Goal: Task Accomplishment & Management: Complete application form

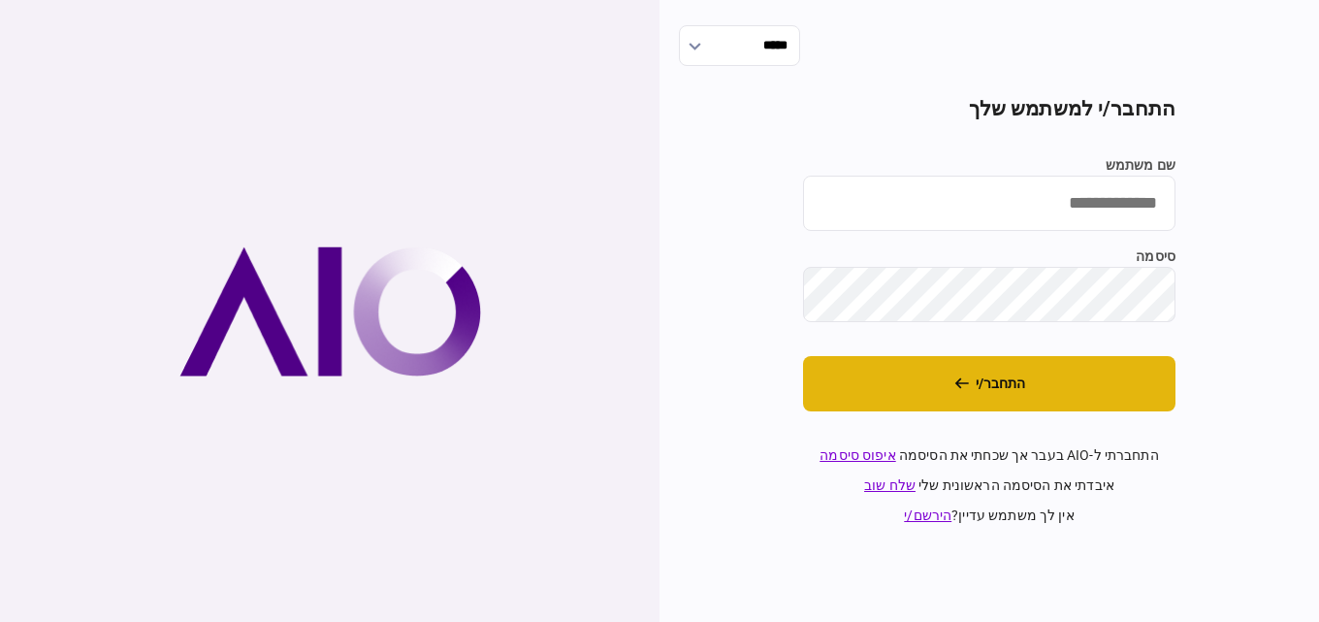
click at [927, 372] on button "התחבר/י" at bounding box center [989, 383] width 372 height 55
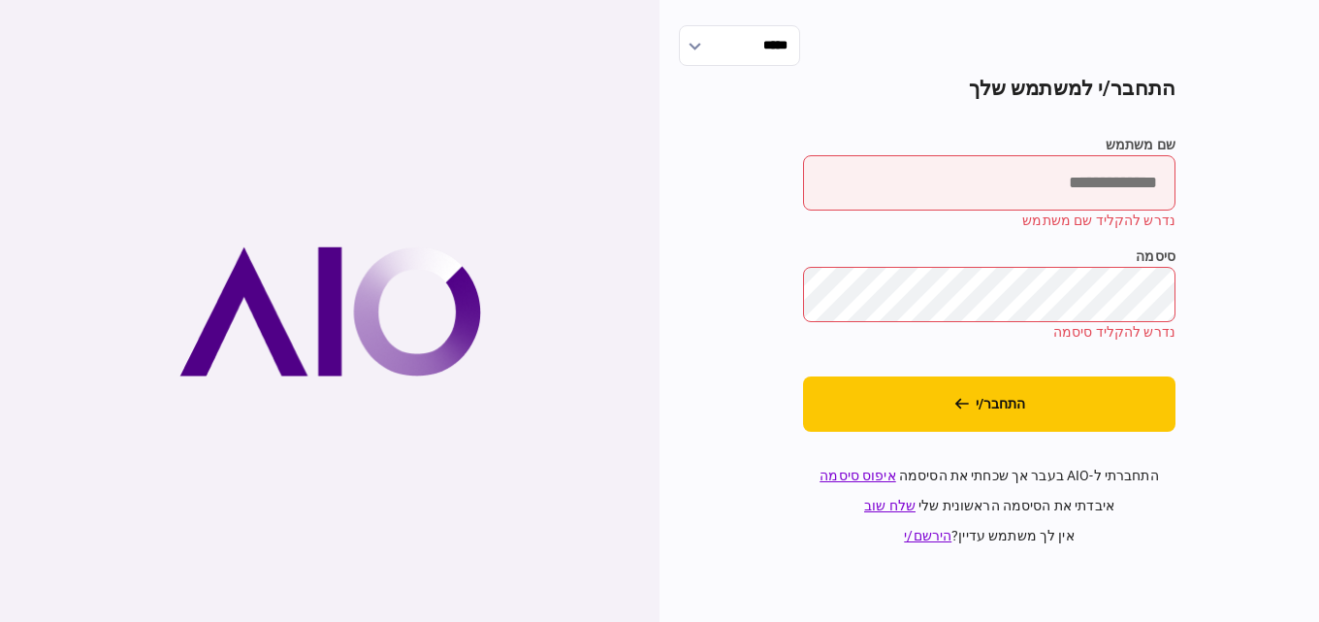
click at [972, 203] on input "שם משתמש" at bounding box center [989, 182] width 372 height 55
type input "*********"
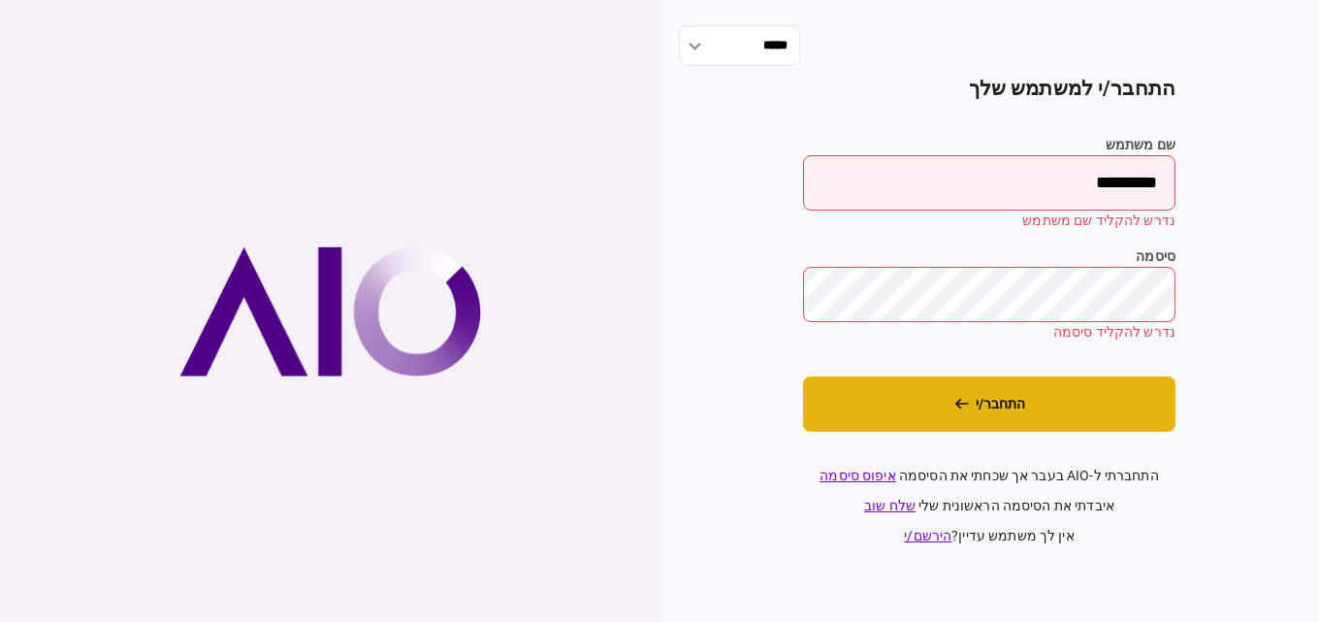
click at [1093, 422] on button "התחבר/י" at bounding box center [989, 403] width 372 height 55
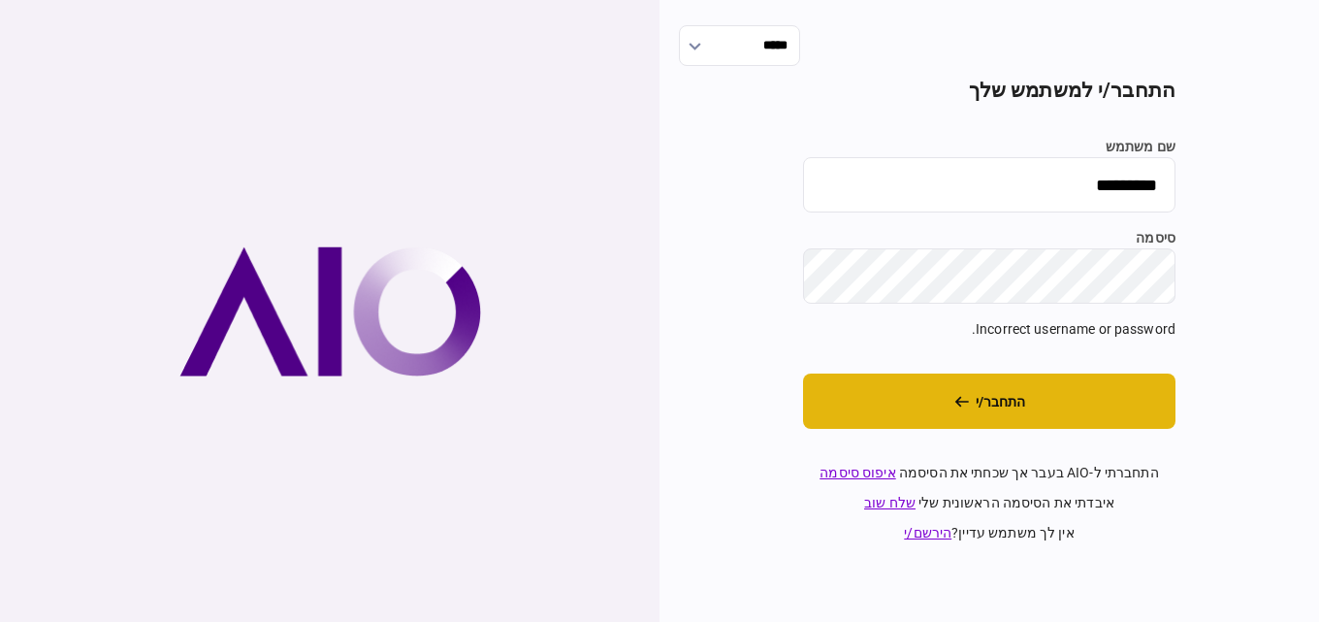
click at [1118, 398] on button "התחבר/י" at bounding box center [989, 400] width 372 height 55
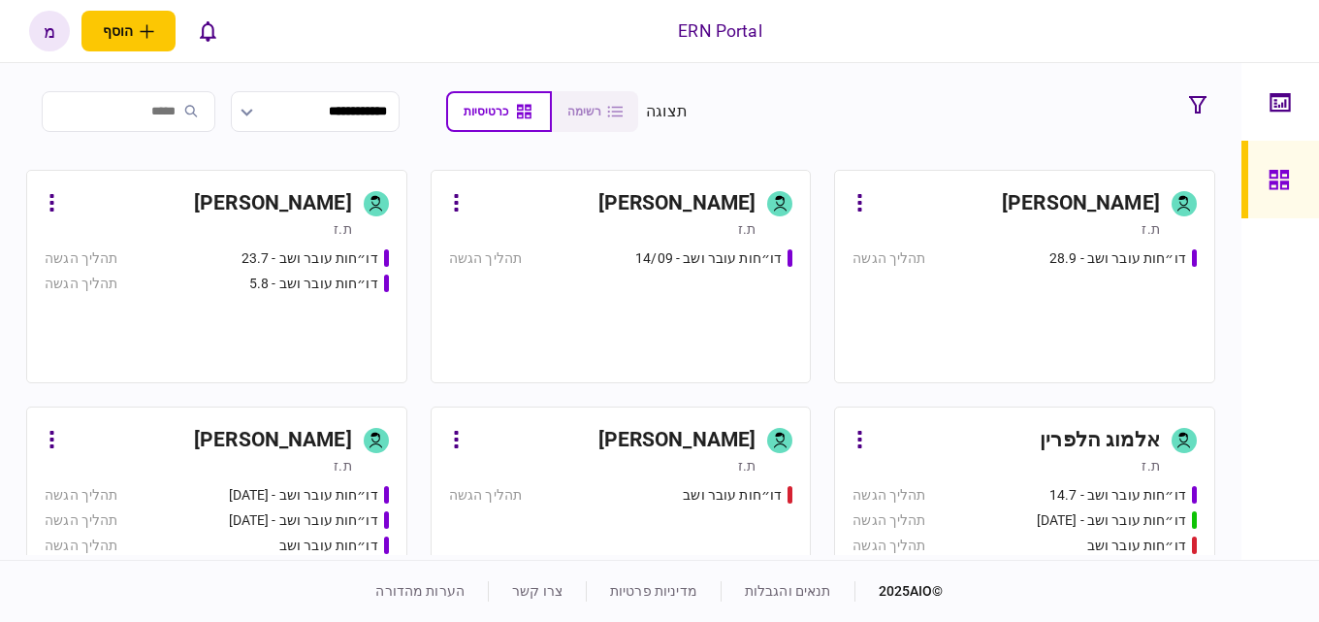
scroll to position [388, 0]
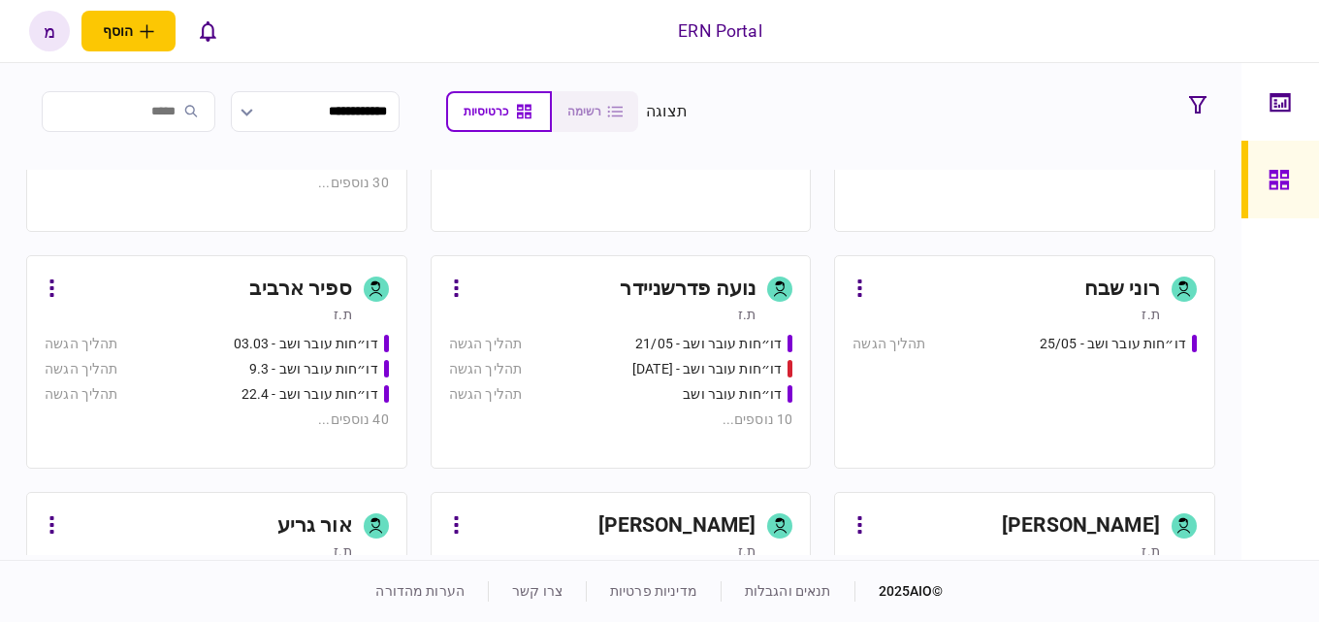
click at [962, 507] on link "משה רז ת.ז דו״חות עובר ושב - 15/05 תהליך הגשה דו״חות עובר ושב - 12/06 תהליך הגש…" at bounding box center [1024, 598] width 381 height 213
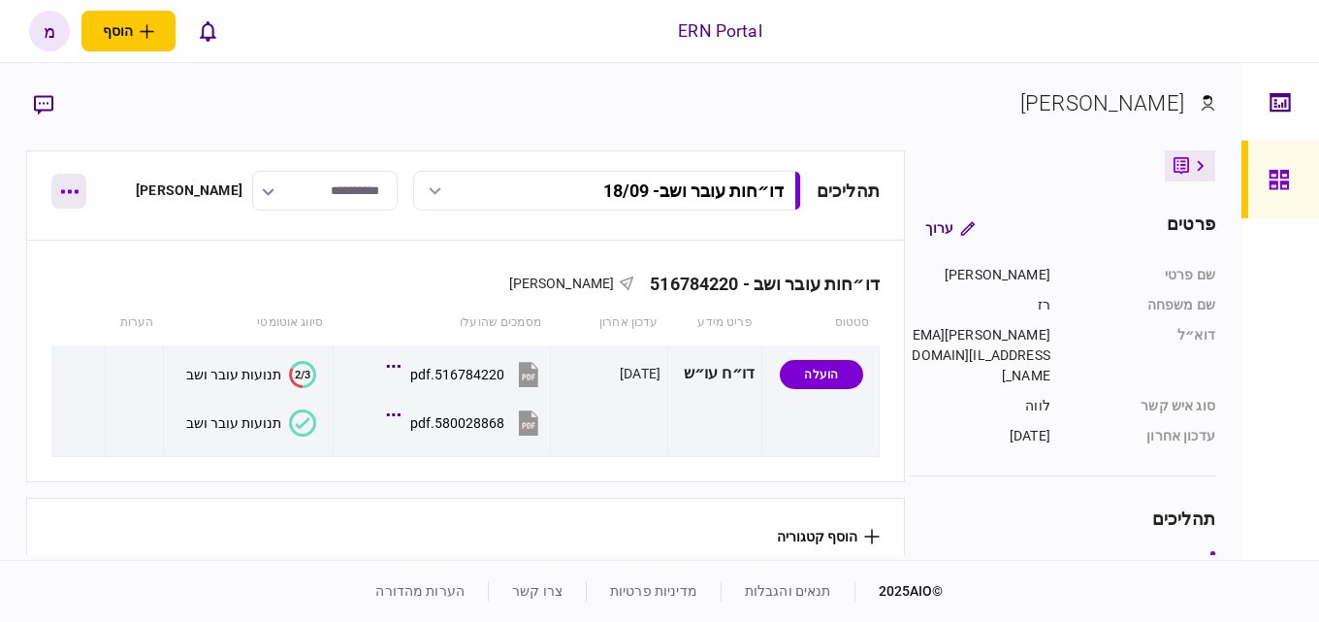
drag, startPoint x: 56, startPoint y: 217, endPoint x: 61, endPoint y: 202, distance: 16.3
click at [61, 202] on div "תהליכים דו״חות עובר ושב - 18/09 דו״חות עובר ושב - 18/09 16:52 18/09/2025 דו״חות…" at bounding box center [465, 195] width 879 height 90
click at [61, 202] on button "button" at bounding box center [68, 191] width 35 height 35
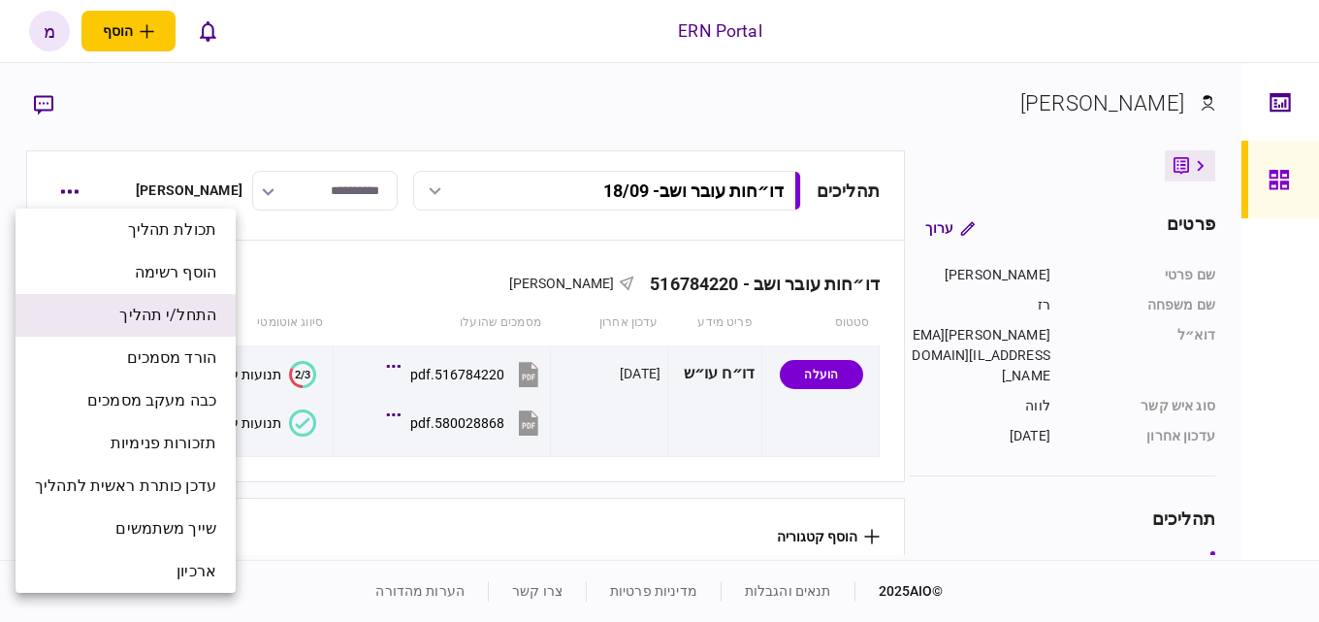
click at [134, 294] on li "התחל/י תהליך" at bounding box center [126, 315] width 220 height 43
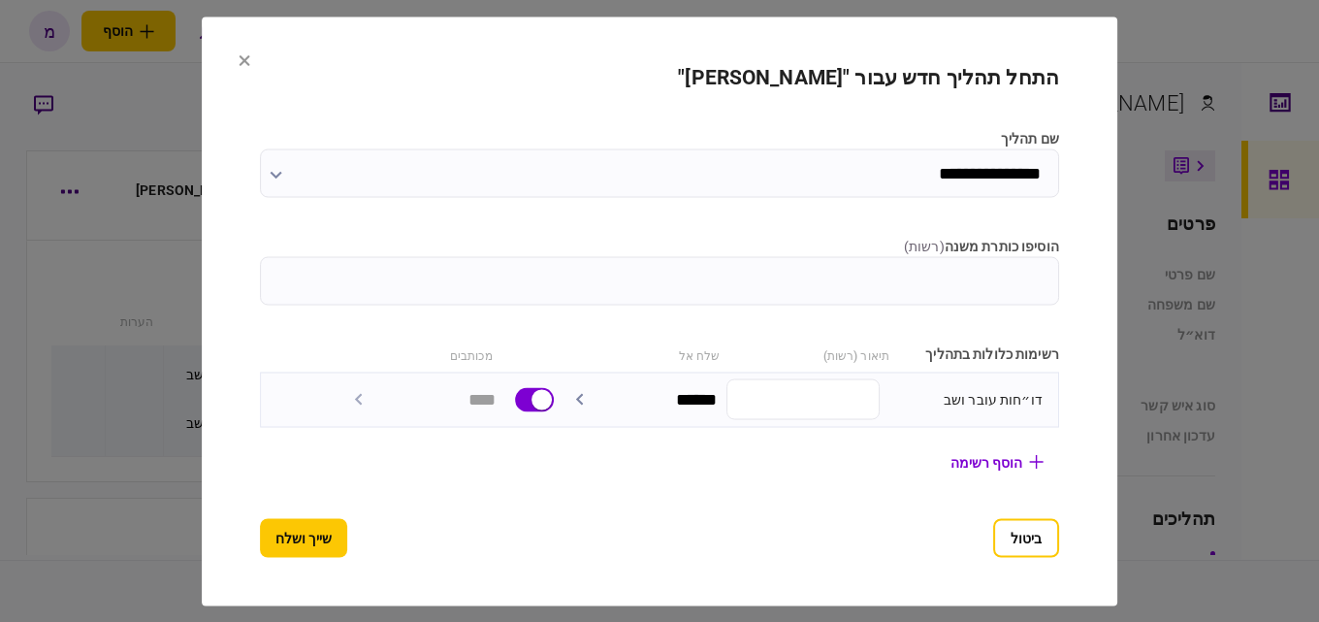
click at [998, 269] on input "הוסיפו כותרת משנה ( רשות )" at bounding box center [659, 280] width 799 height 48
click at [885, 279] on input "הוסיפו כותרת משנה ( רשות )" at bounding box center [659, 280] width 799 height 48
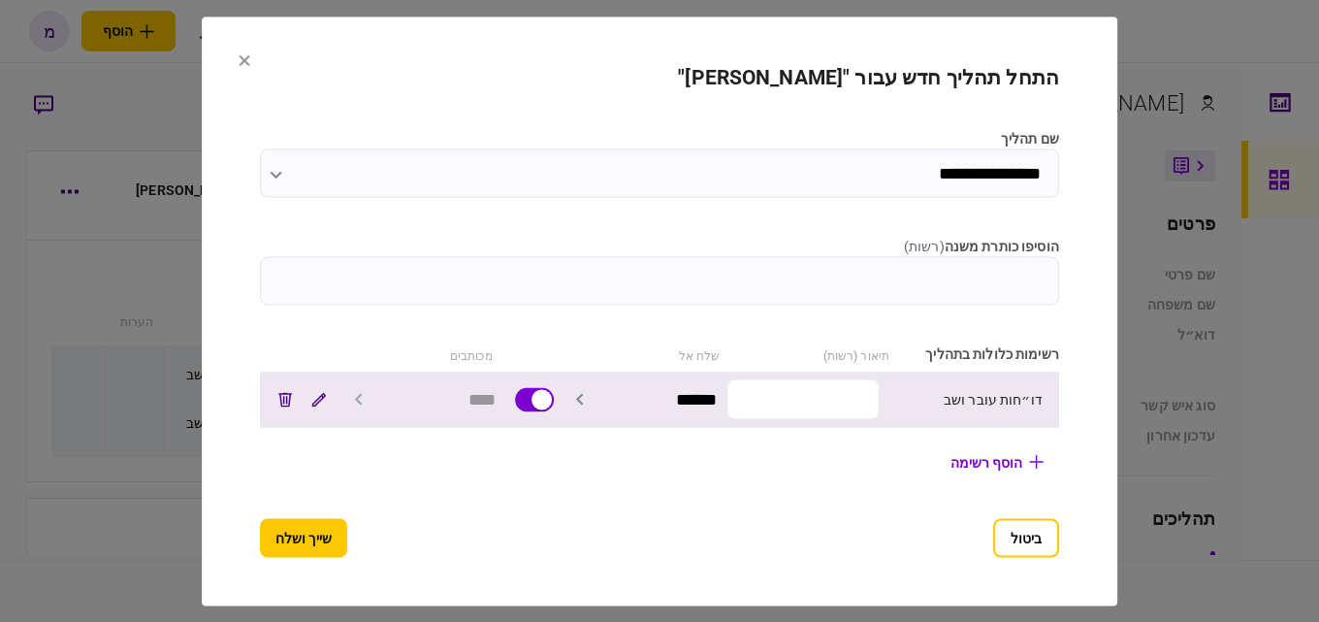
paste input "*********"
type input "*********"
click at [848, 390] on input "text" at bounding box center [802, 399] width 153 height 41
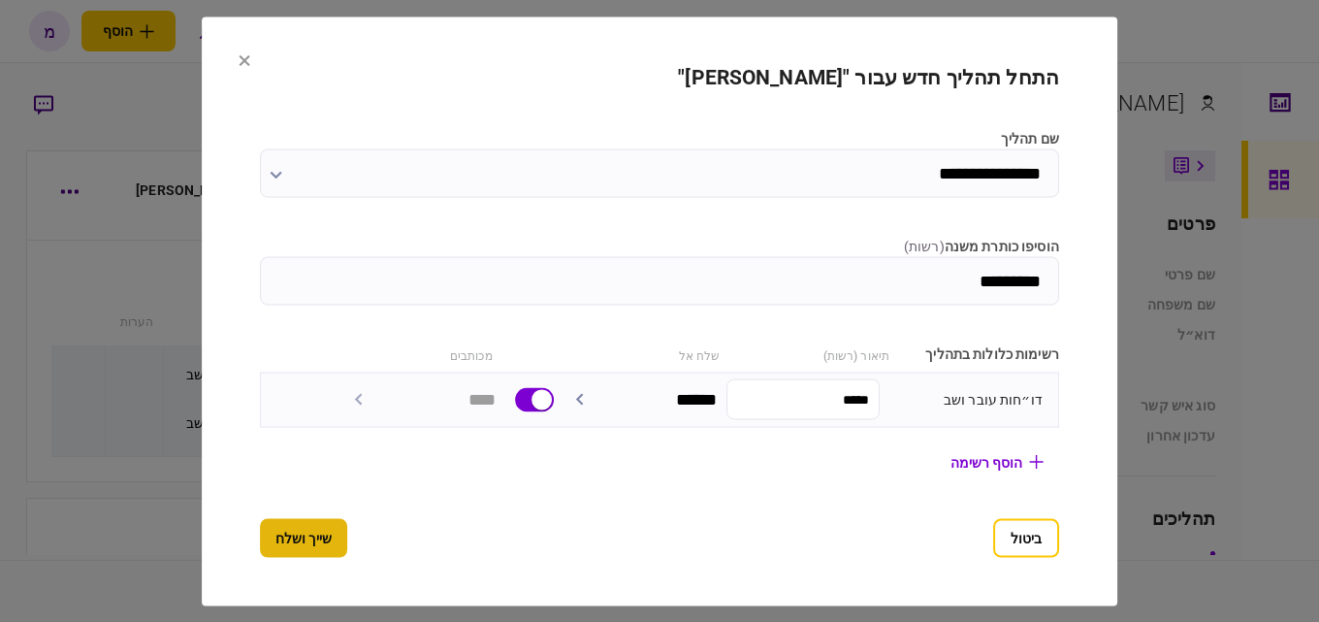
type input "*****"
click at [260, 542] on button "שייך ושלח" at bounding box center [303, 537] width 87 height 39
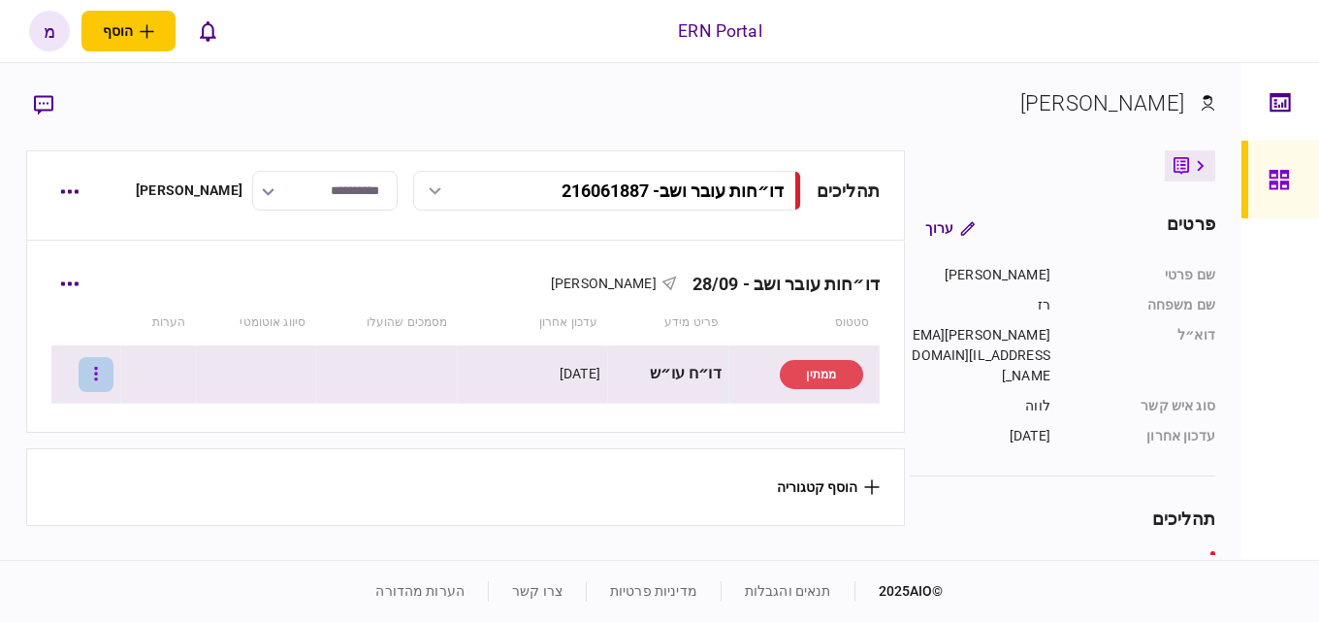
click at [113, 365] on button "button" at bounding box center [96, 374] width 35 height 35
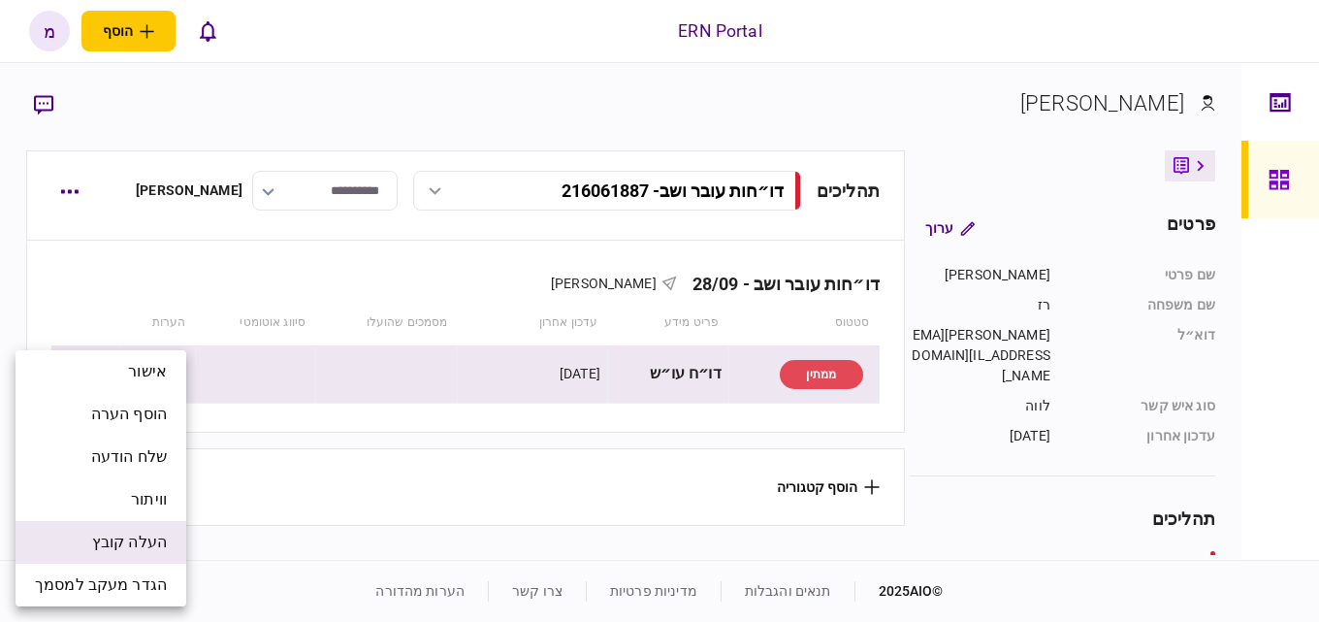
click at [150, 536] on span "העלה קובץ" at bounding box center [129, 542] width 75 height 23
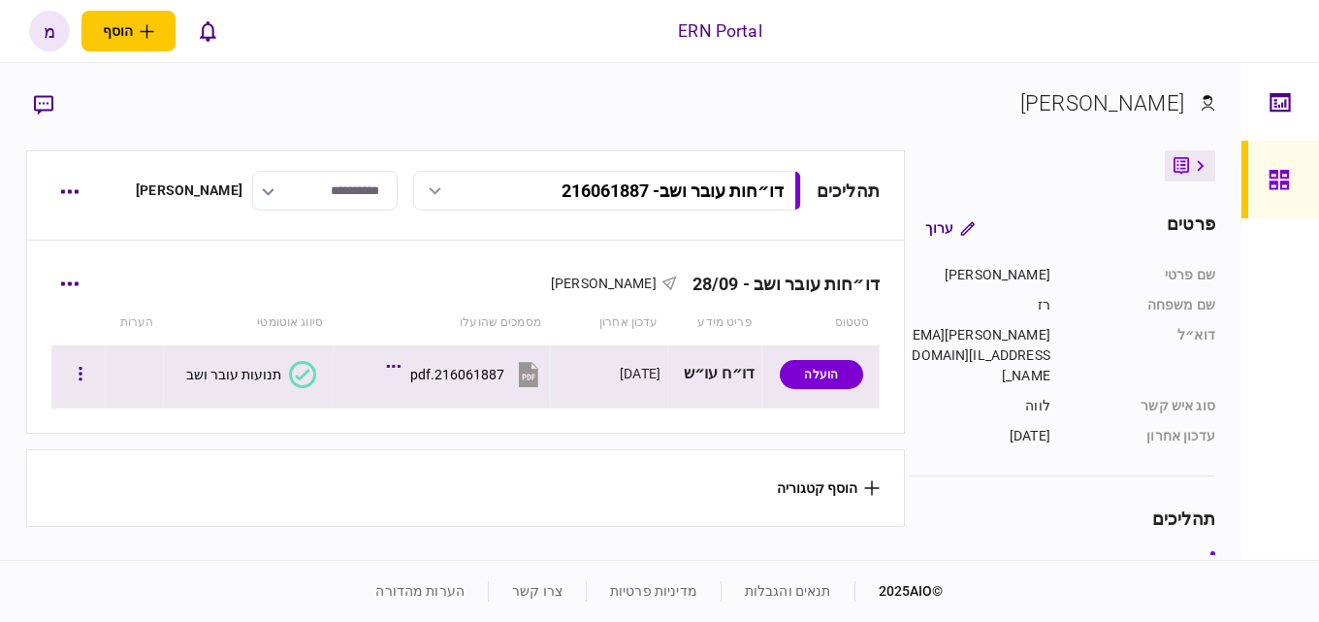
click at [317, 394] on div "תנועות עובר ושב" at bounding box center [248, 374] width 154 height 44
click at [309, 381] on icon at bounding box center [302, 374] width 27 height 27
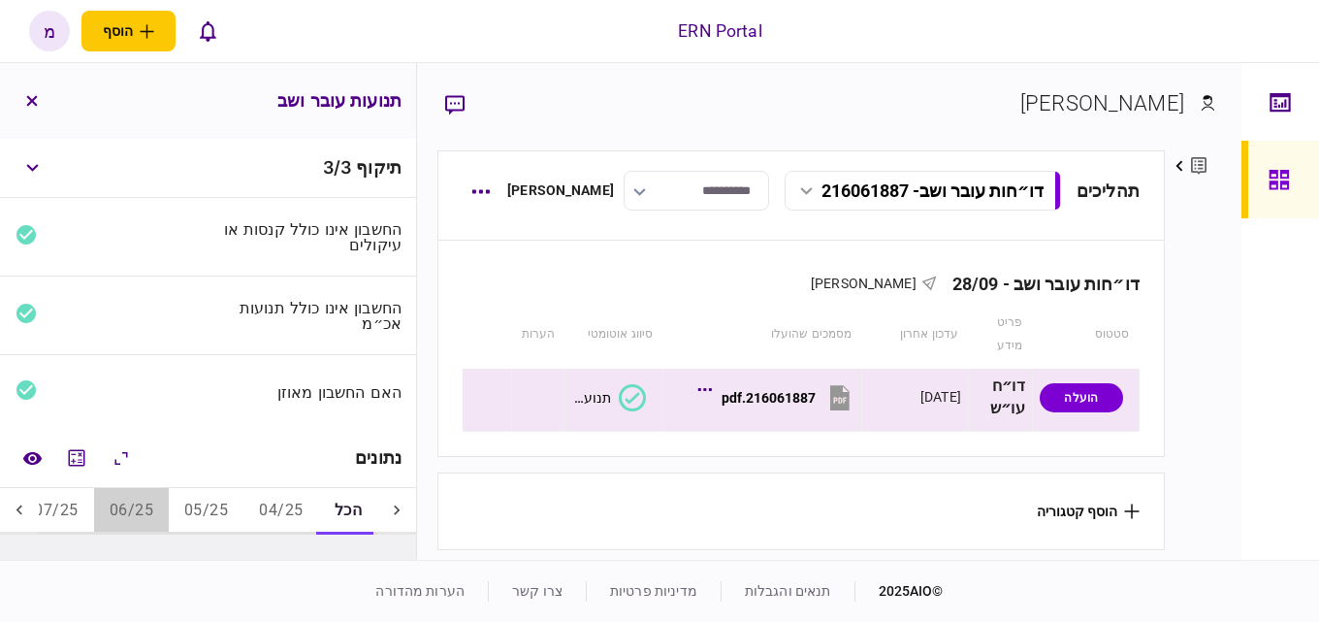
click at [134, 501] on button "06/25" at bounding box center [131, 511] width 75 height 47
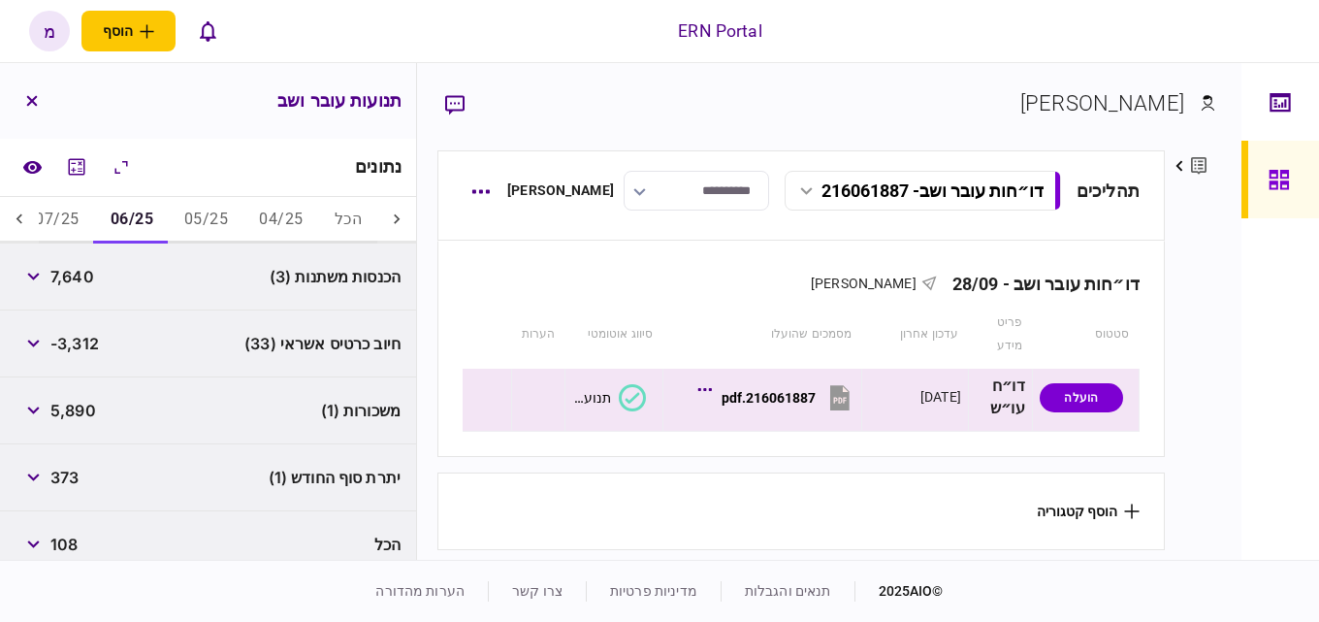
scroll to position [309, 0]
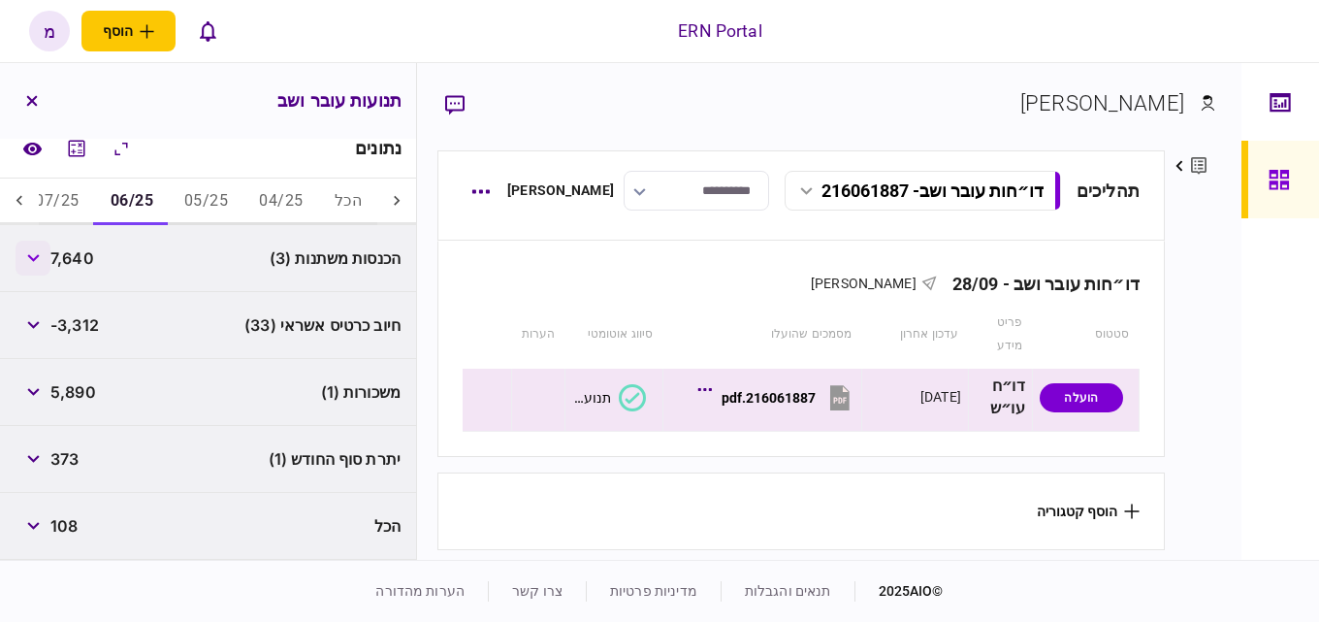
click at [27, 266] on button "button" at bounding box center [33, 258] width 35 height 35
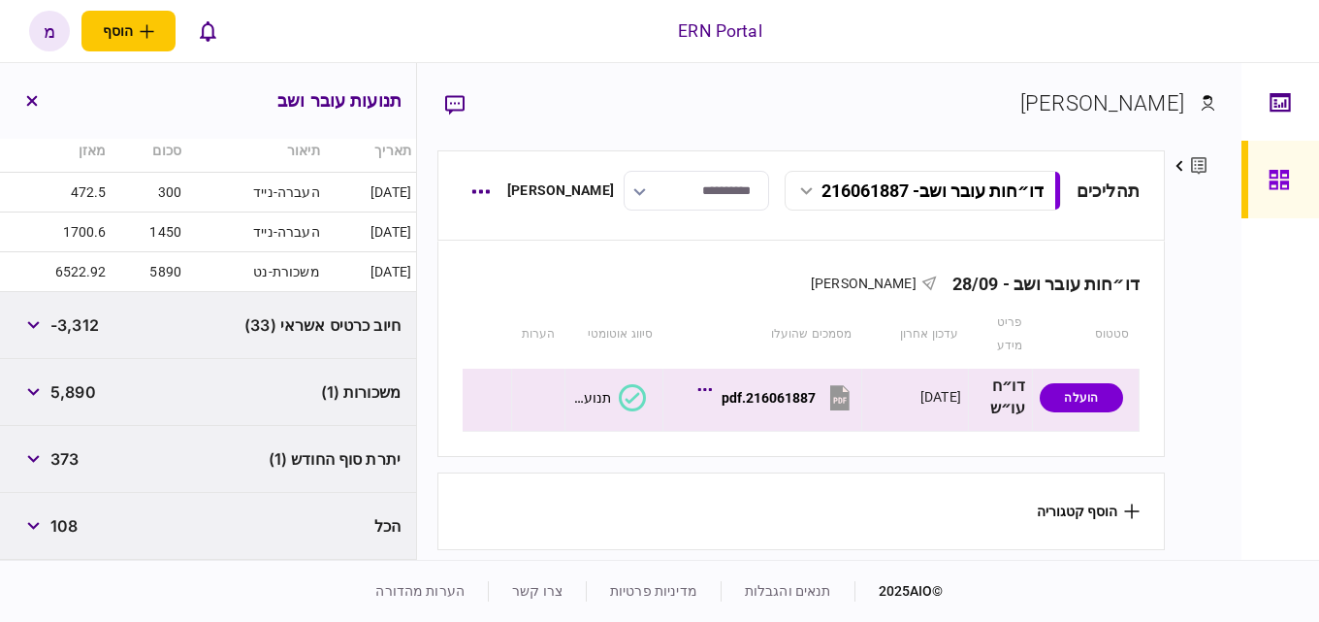
scroll to position [84, 0]
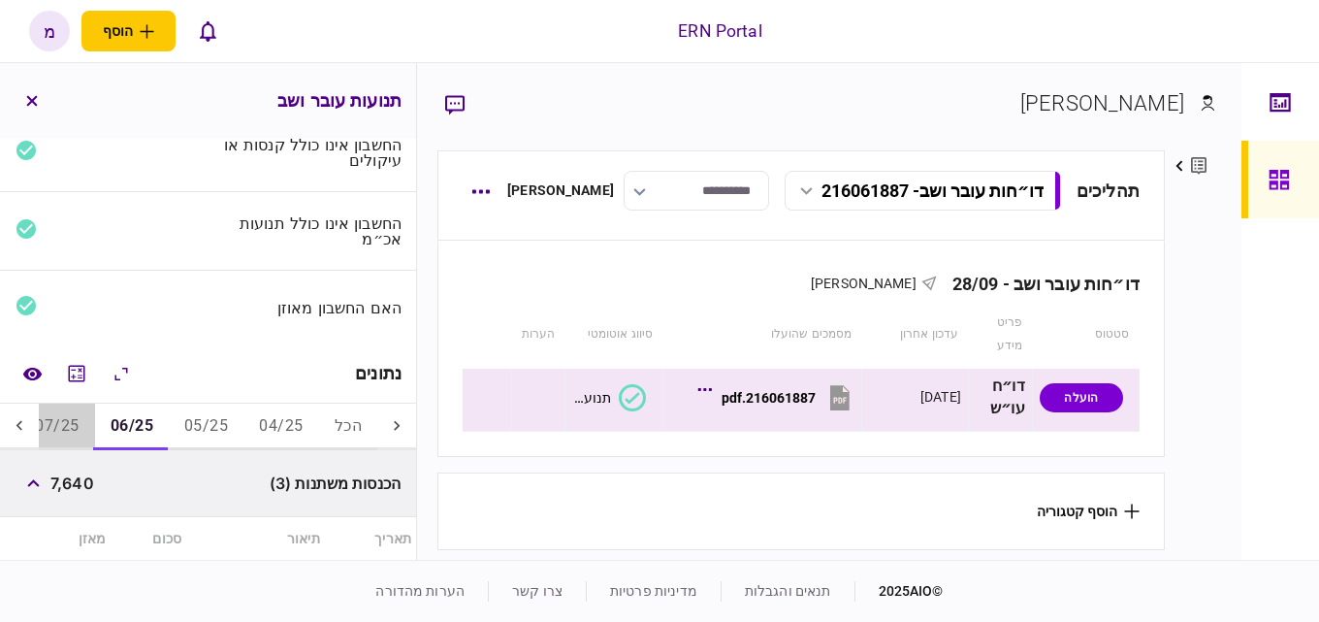
click at [50, 433] on button "07/25" at bounding box center [56, 426] width 75 height 47
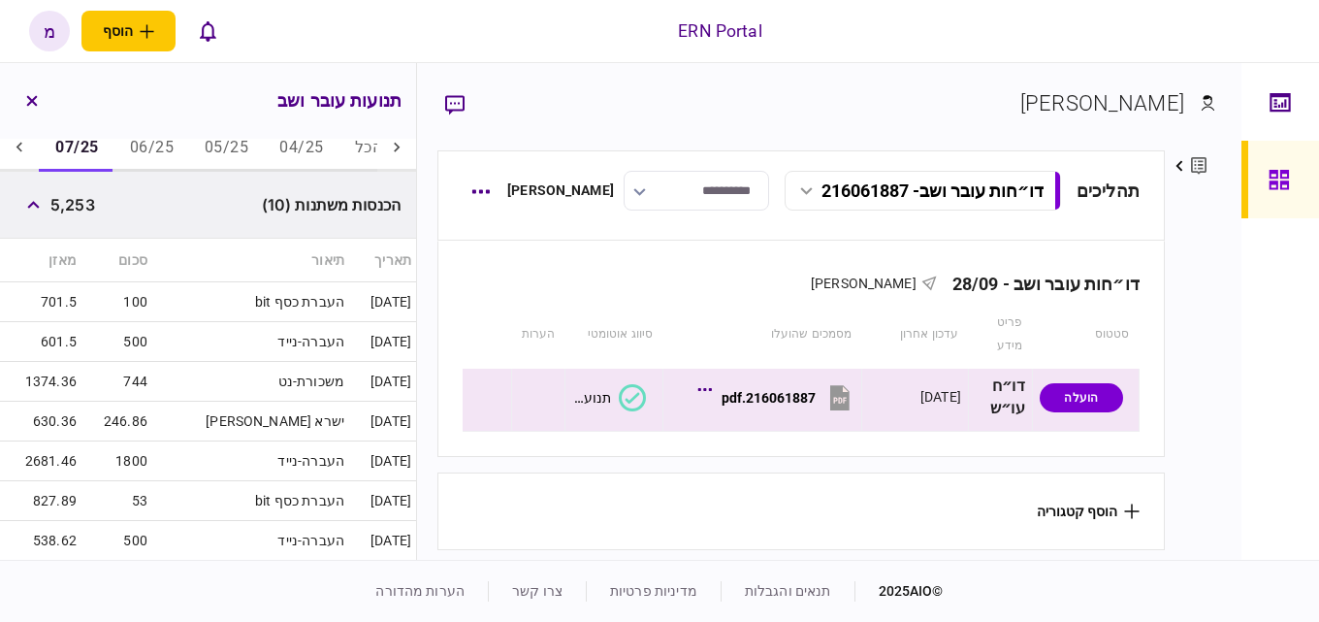
scroll to position [266, 0]
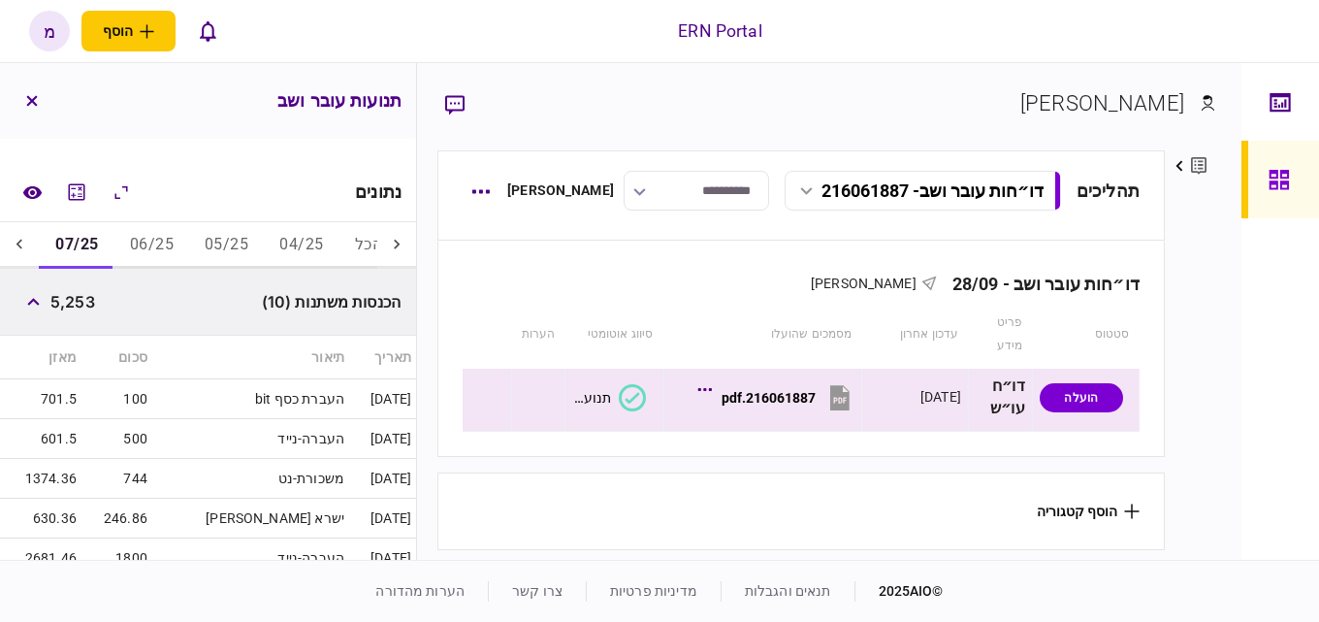
click at [177, 338] on th "תיאור" at bounding box center [250, 358] width 197 height 44
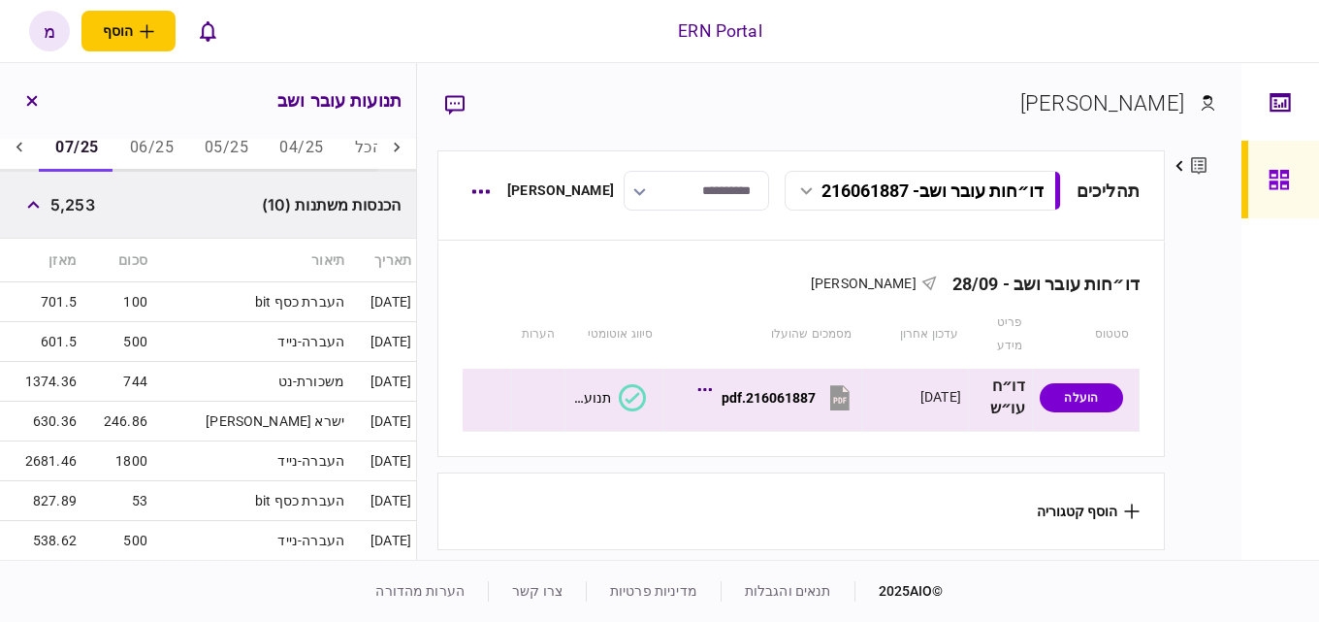
scroll to position [0, 0]
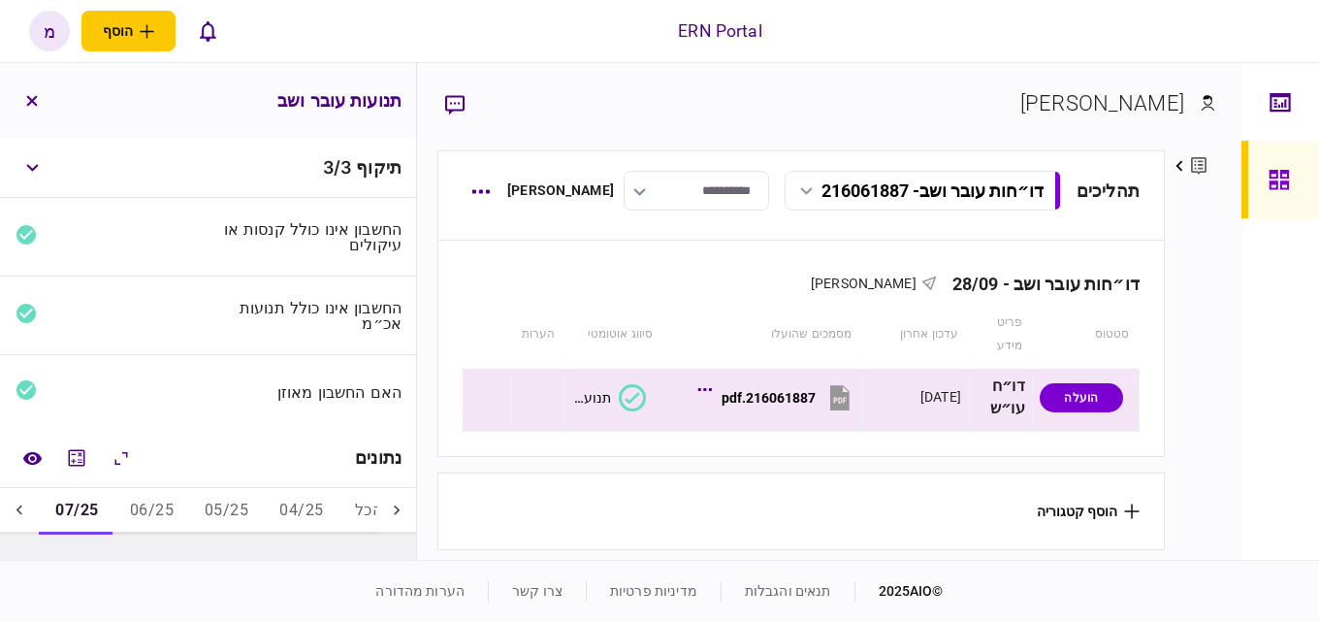
click at [29, 516] on icon at bounding box center [19, 509] width 19 height 19
click at [152, 512] on button "08/25" at bounding box center [150, 511] width 75 height 47
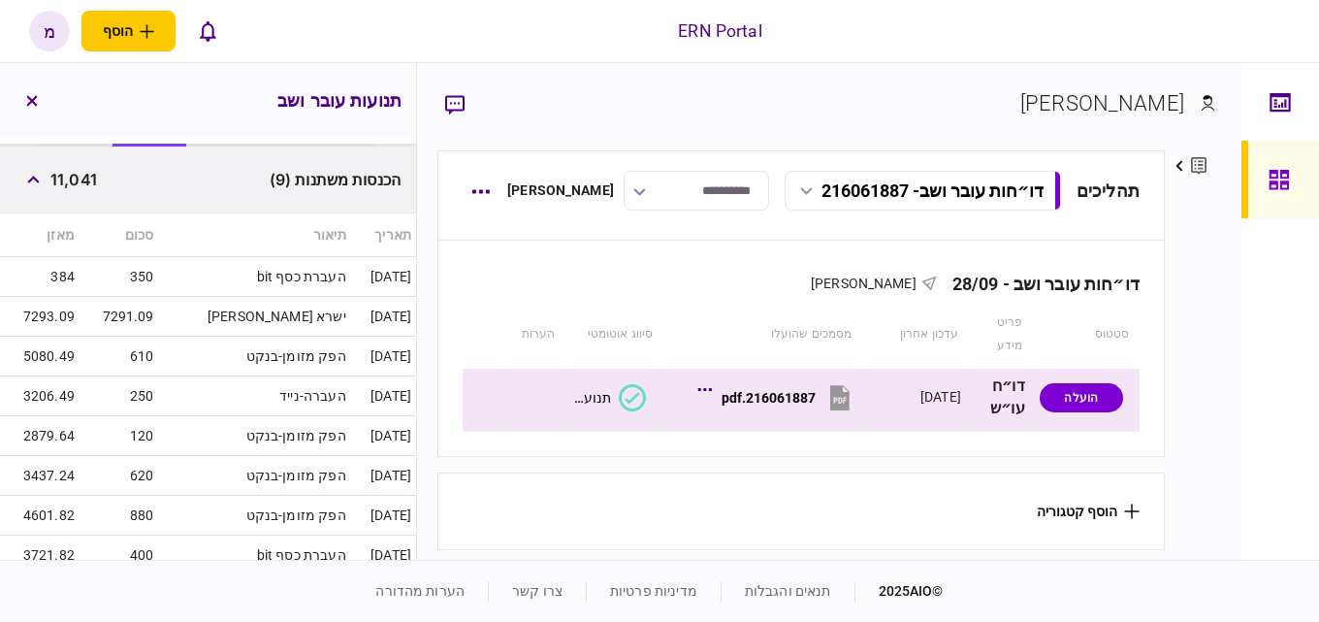
scroll to position [291, 0]
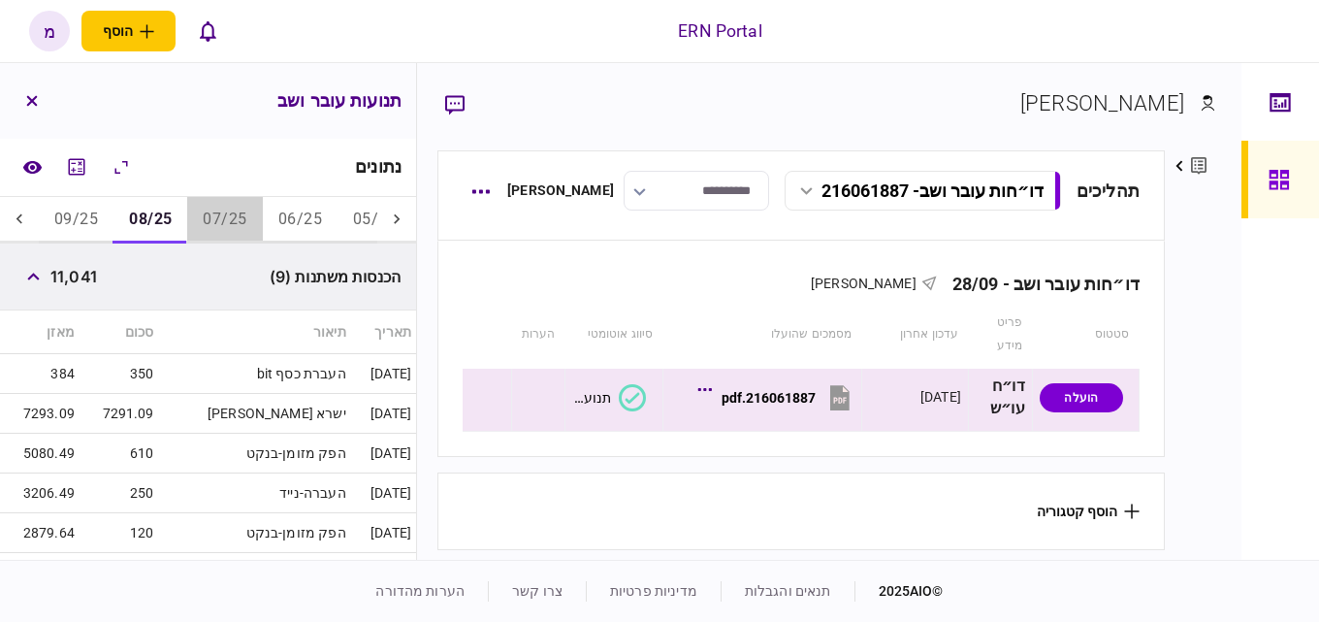
click at [216, 217] on button "07/25" at bounding box center [224, 220] width 75 height 47
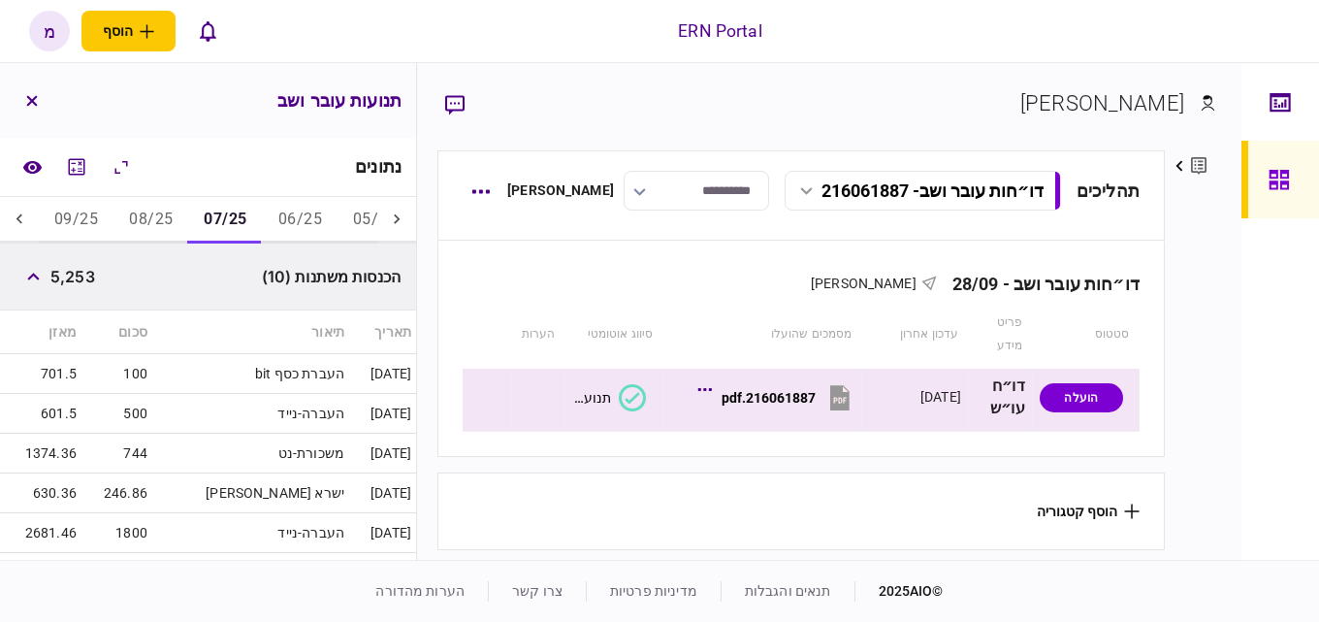
click at [138, 230] on button "08/25" at bounding box center [150, 220] width 75 height 47
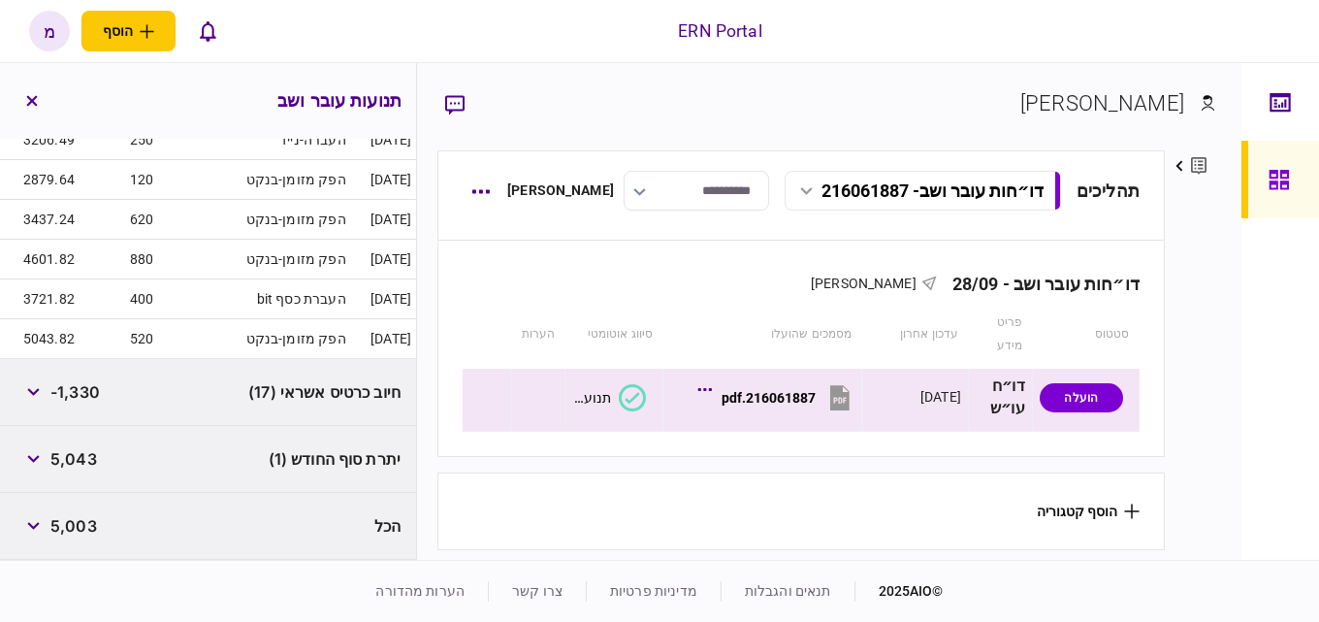
scroll to position [256, 0]
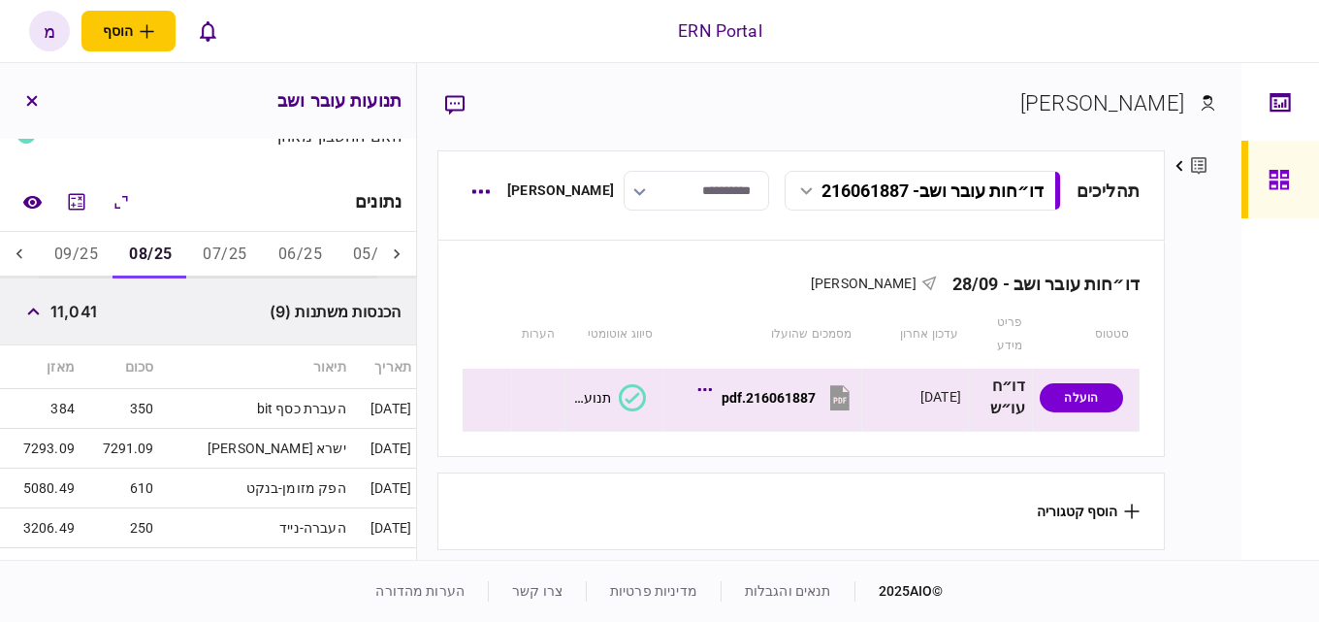
click at [83, 261] on button "09/25" at bounding box center [76, 255] width 75 height 47
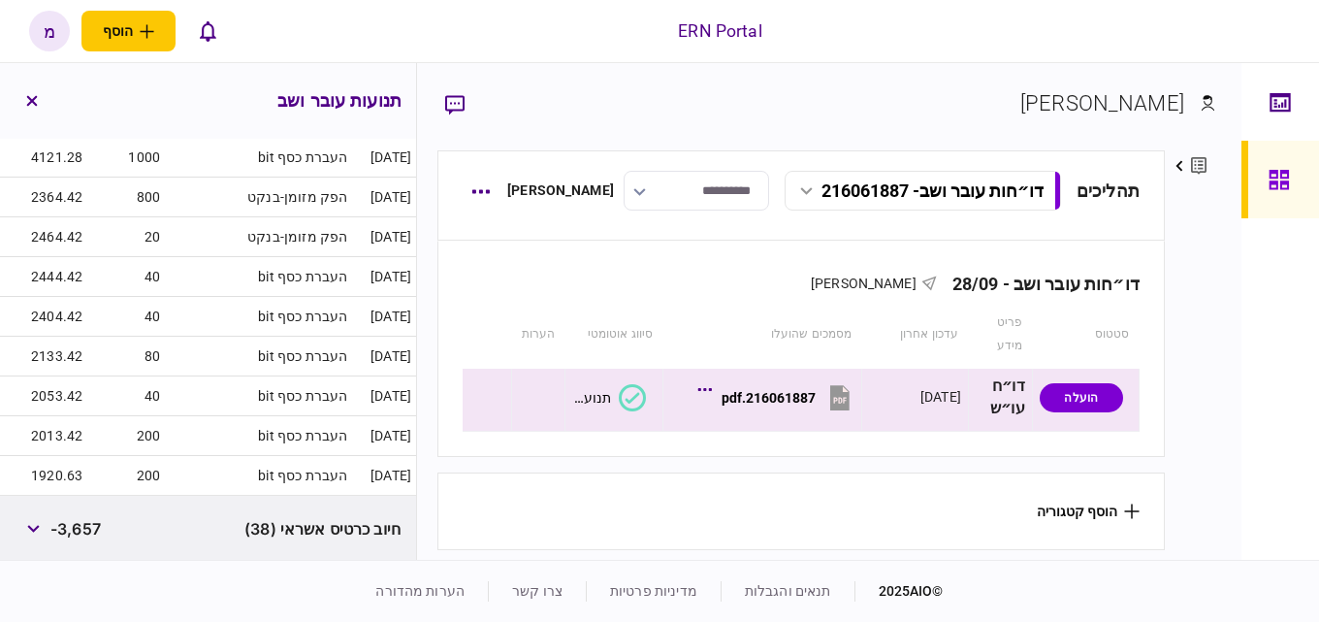
scroll to position [684, 0]
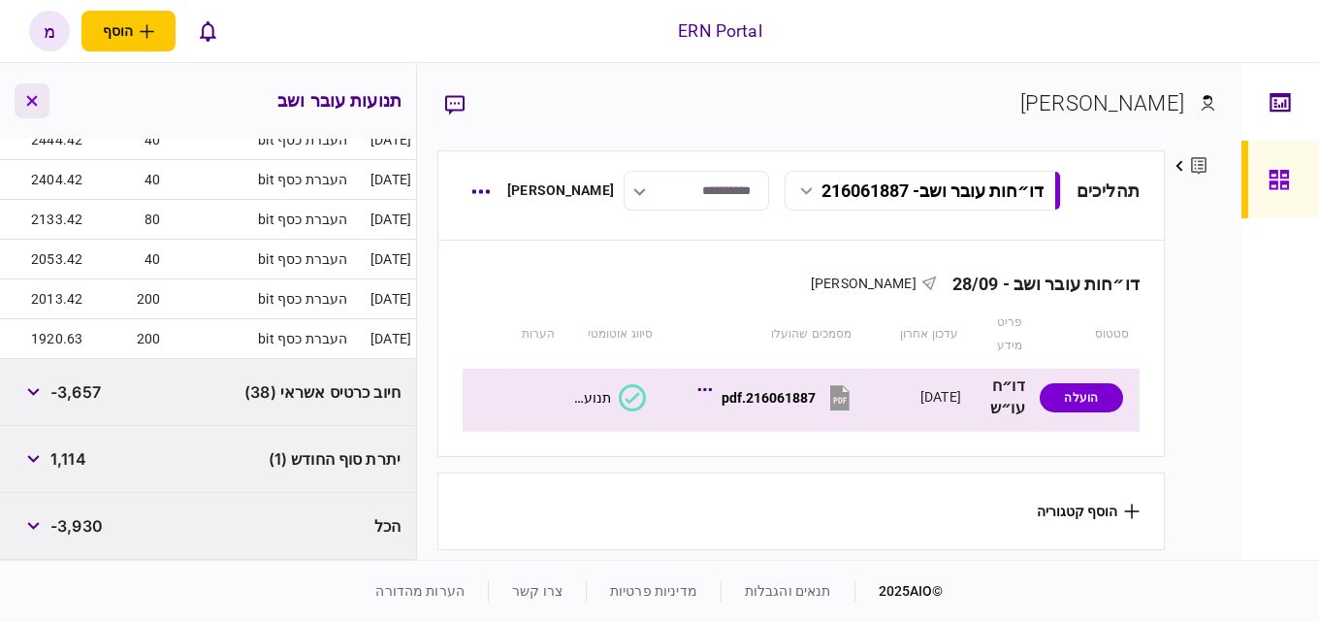
click at [43, 100] on button "button" at bounding box center [32, 100] width 35 height 35
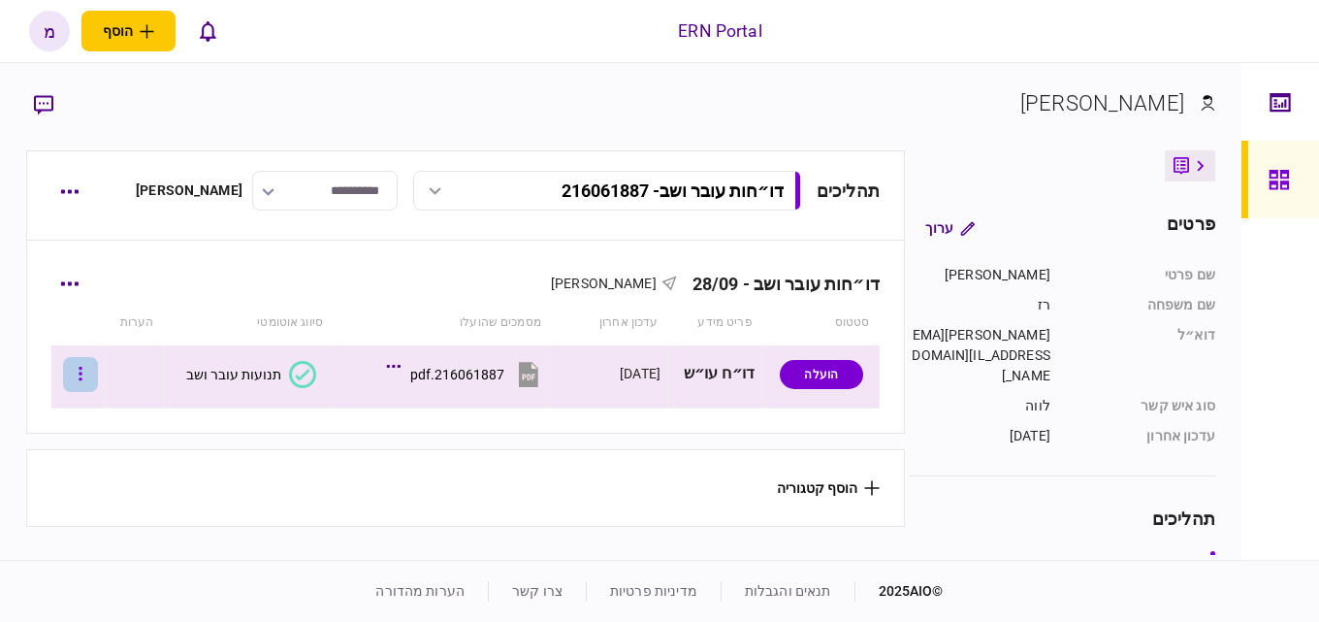
click at [82, 371] on icon "button" at bounding box center [81, 374] width 4 height 18
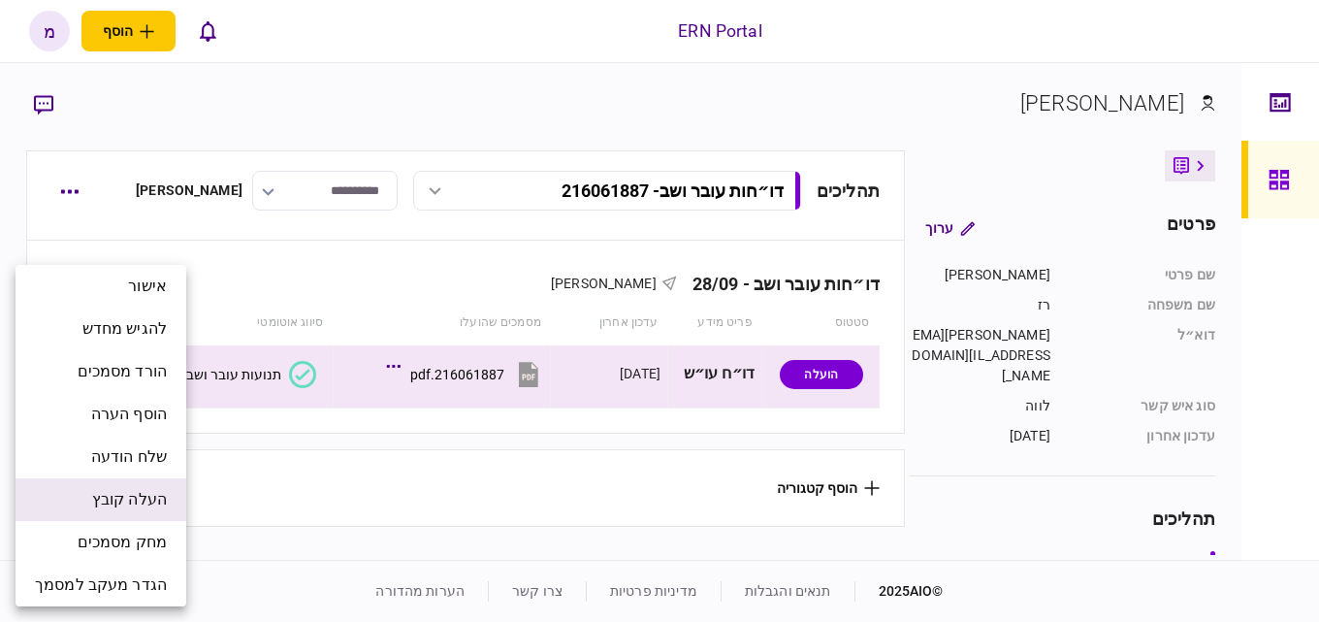
click at [119, 510] on span "העלה קובץ" at bounding box center [129, 499] width 75 height 23
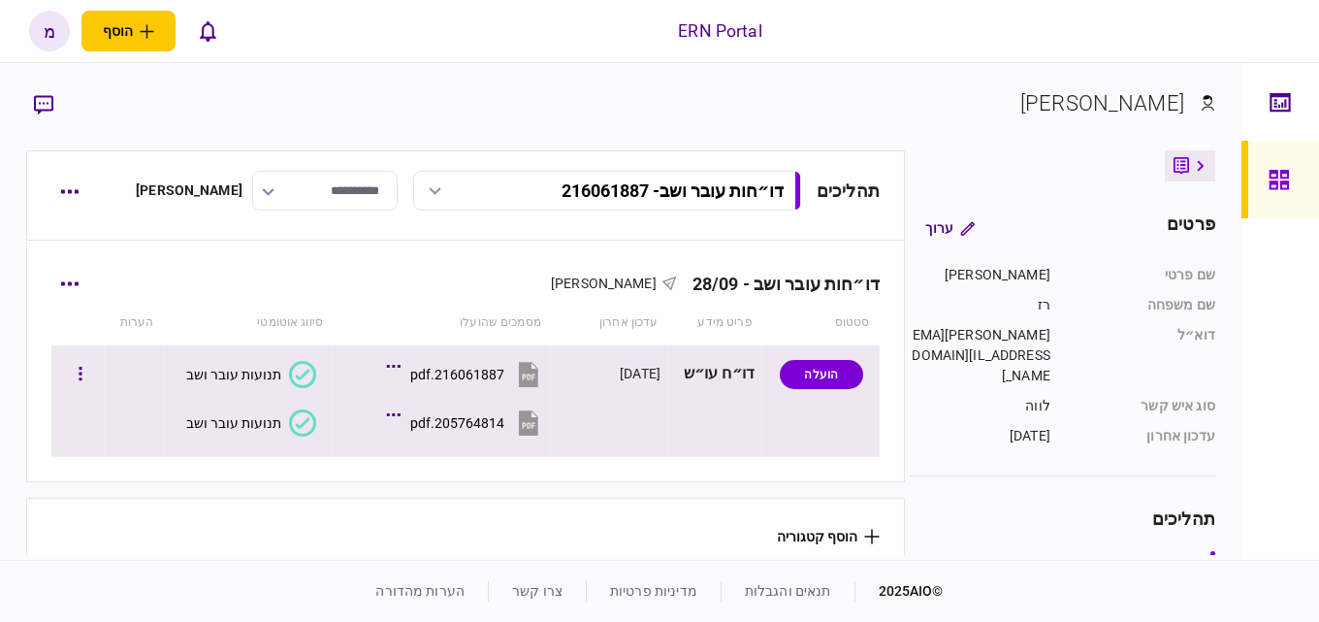
click at [314, 425] on icon at bounding box center [302, 422] width 27 height 27
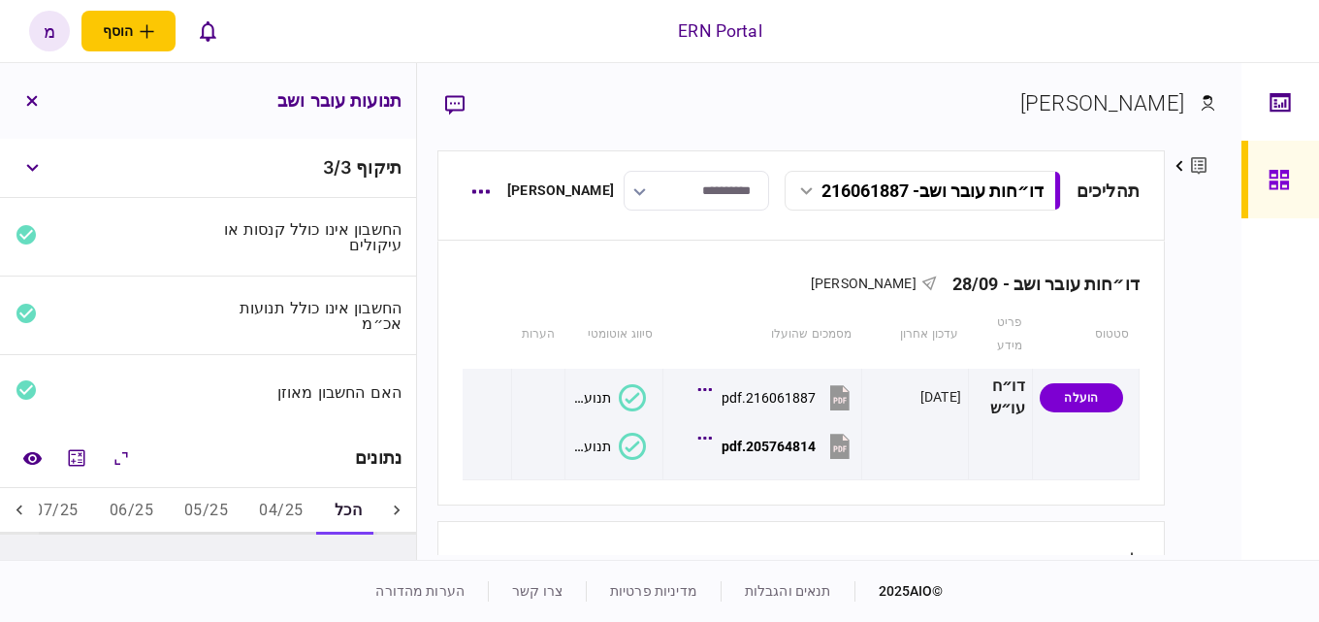
scroll to position [194, 0]
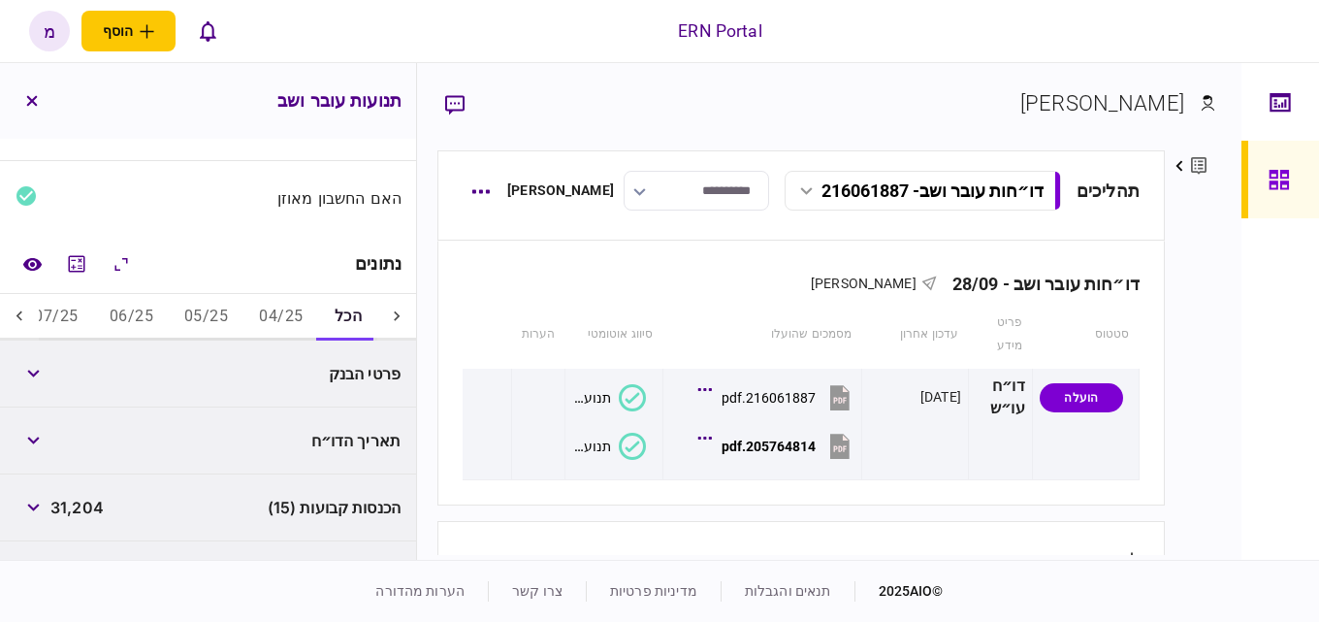
click at [136, 306] on button "06/25" at bounding box center [131, 317] width 75 height 47
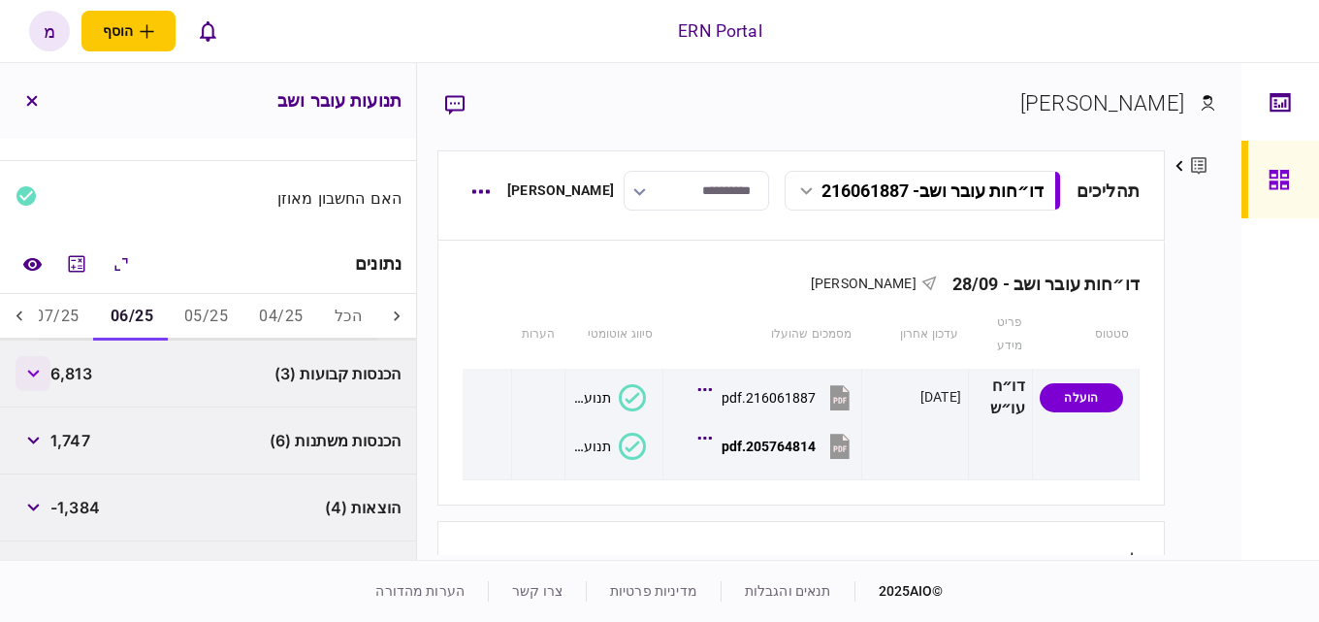
click at [39, 372] on icon "button" at bounding box center [33, 374] width 12 height 8
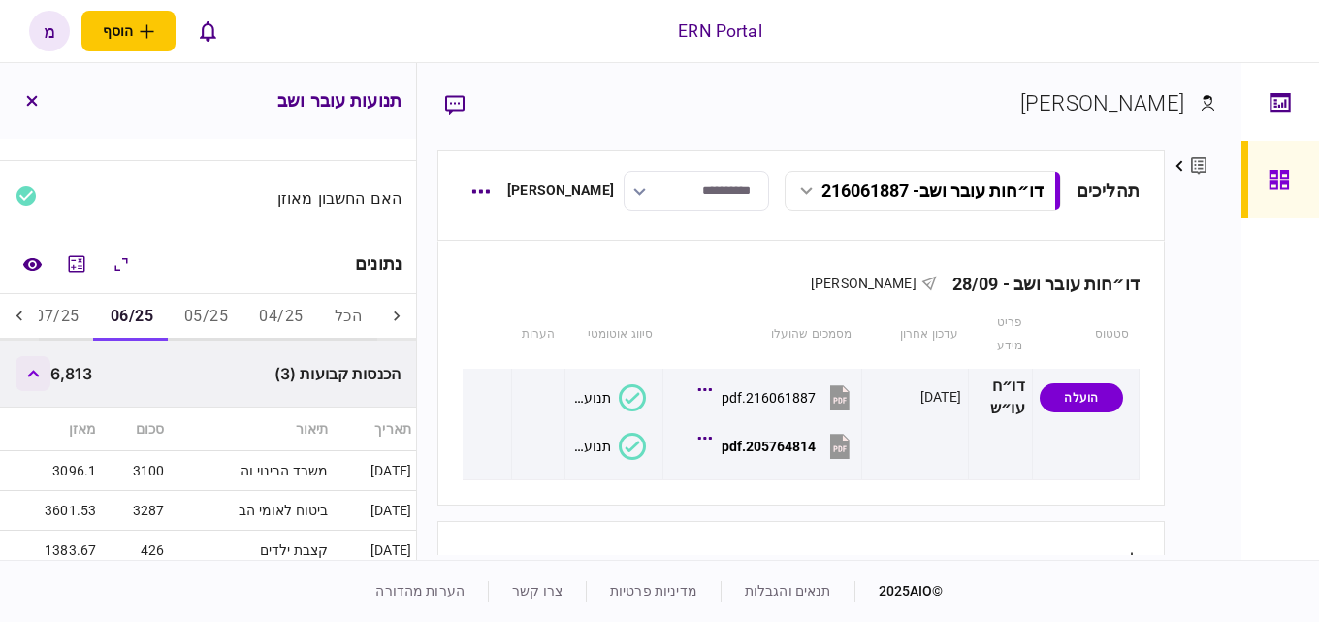
click at [40, 372] on icon "button" at bounding box center [33, 374] width 13 height 8
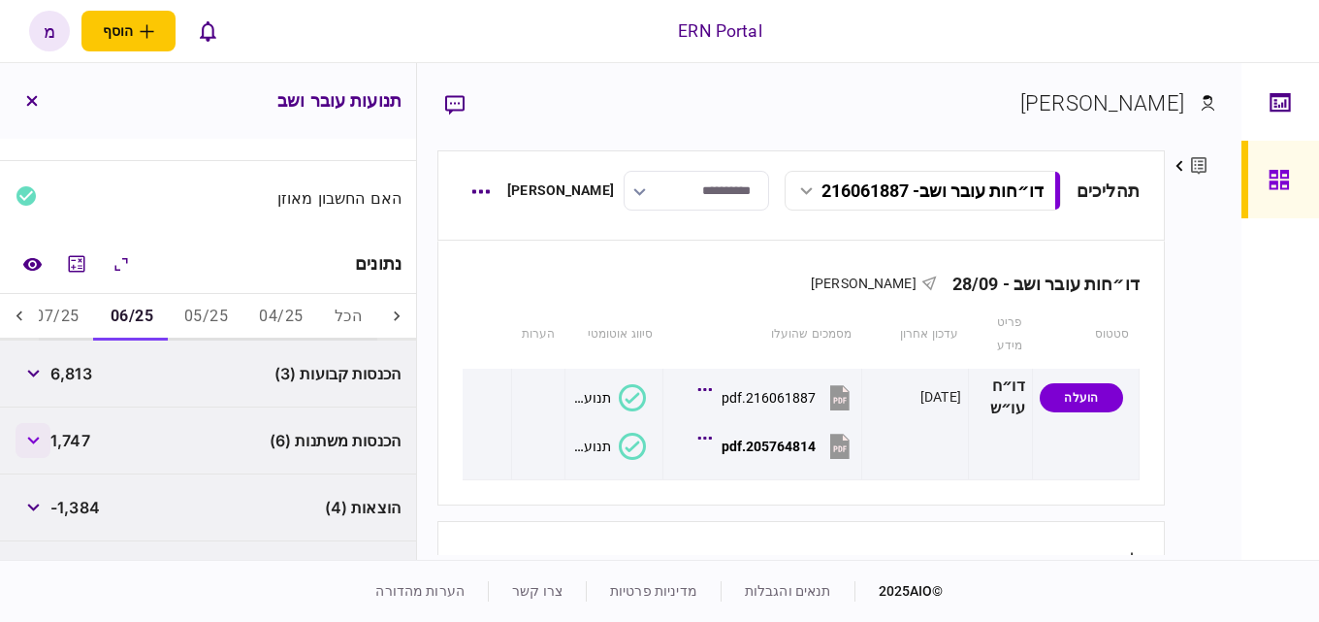
click at [24, 438] on button "button" at bounding box center [33, 440] width 35 height 35
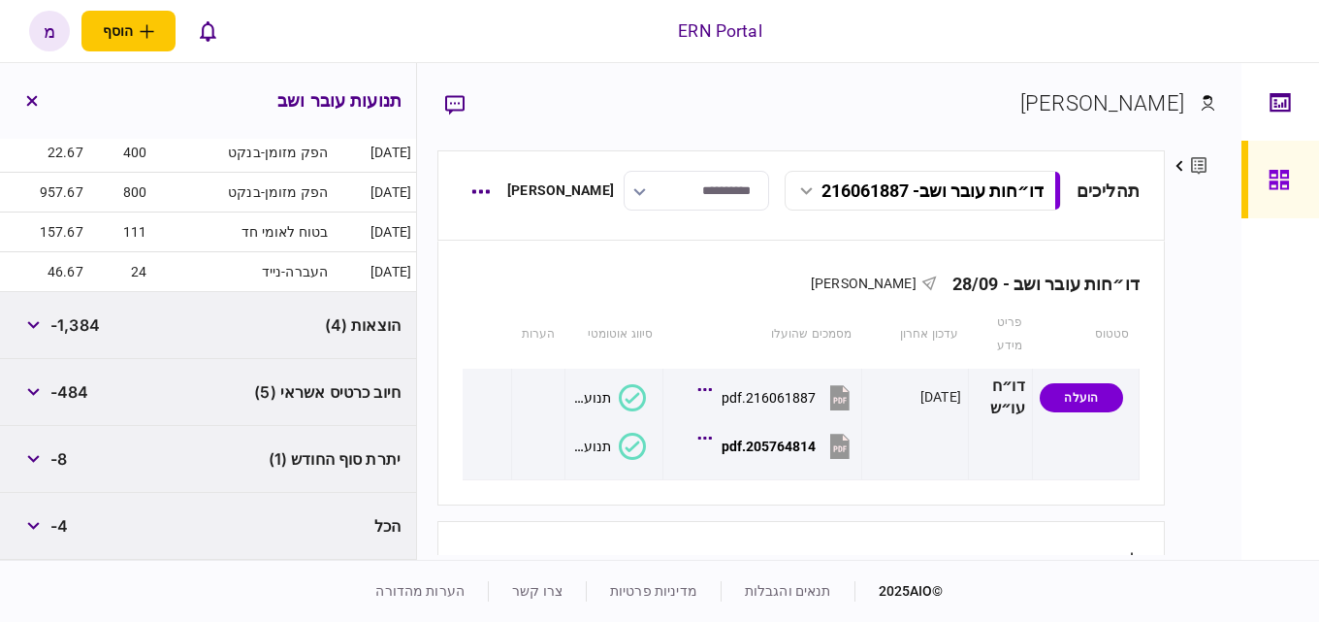
scroll to position [271, 0]
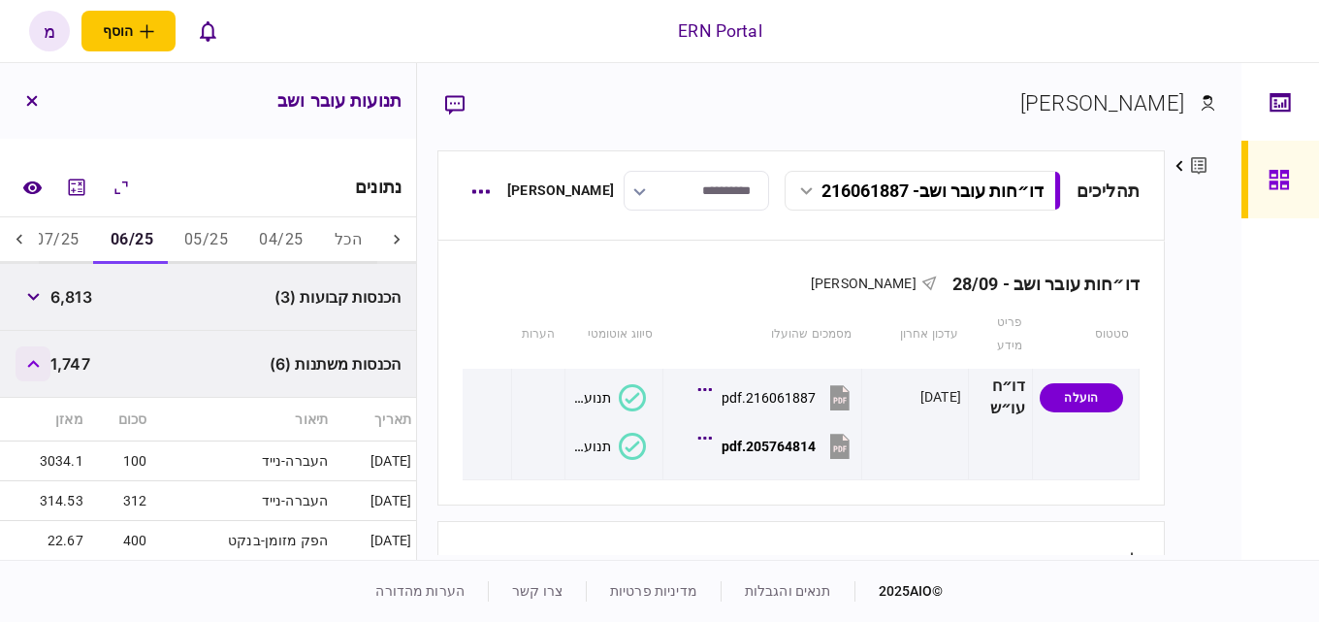
click at [37, 366] on icon "button" at bounding box center [33, 364] width 13 height 8
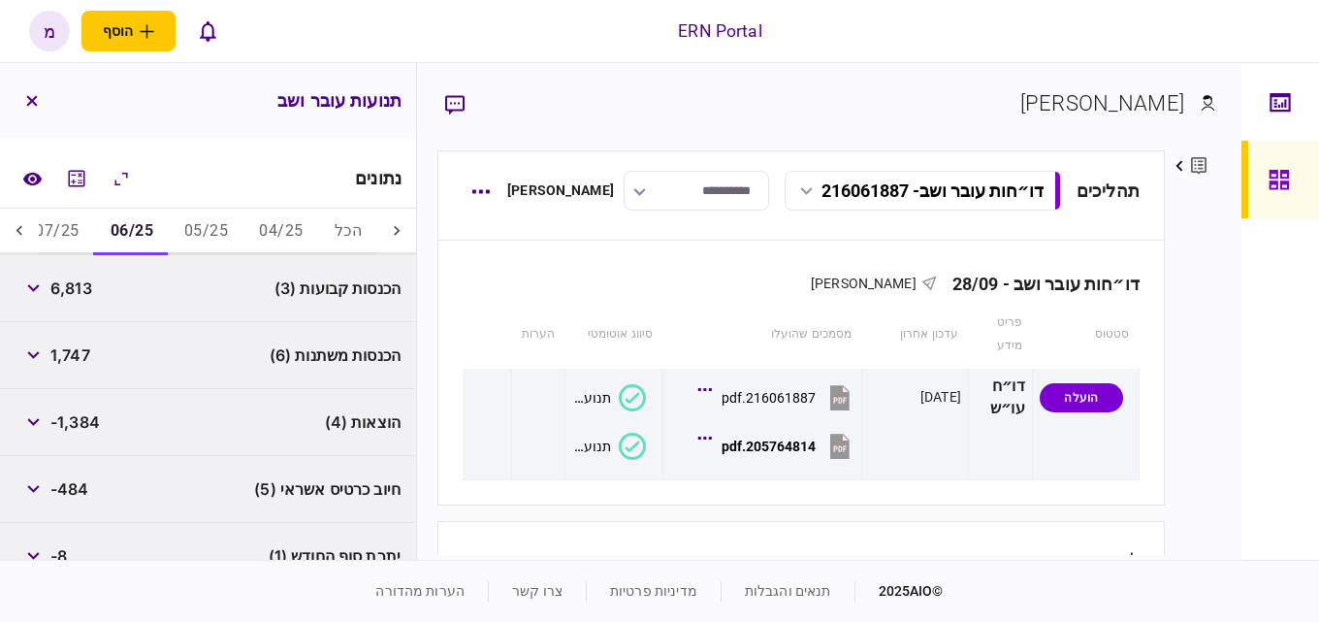
scroll to position [85, 0]
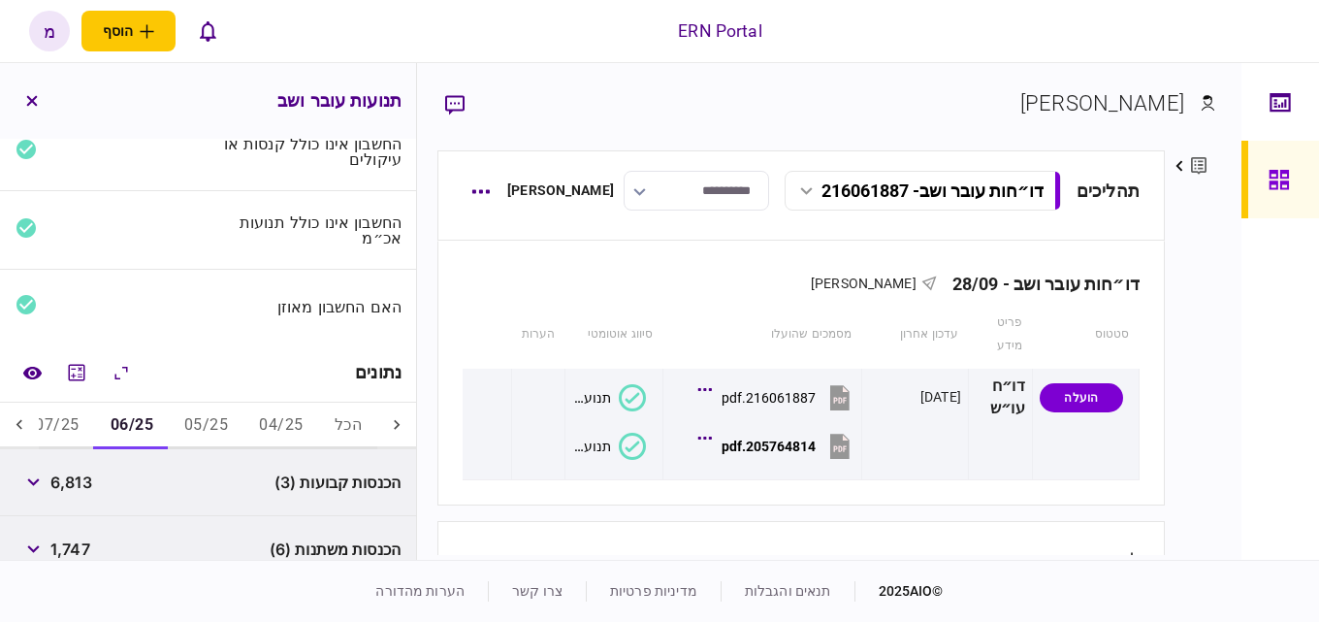
click at [59, 423] on button "07/25" at bounding box center [56, 426] width 75 height 47
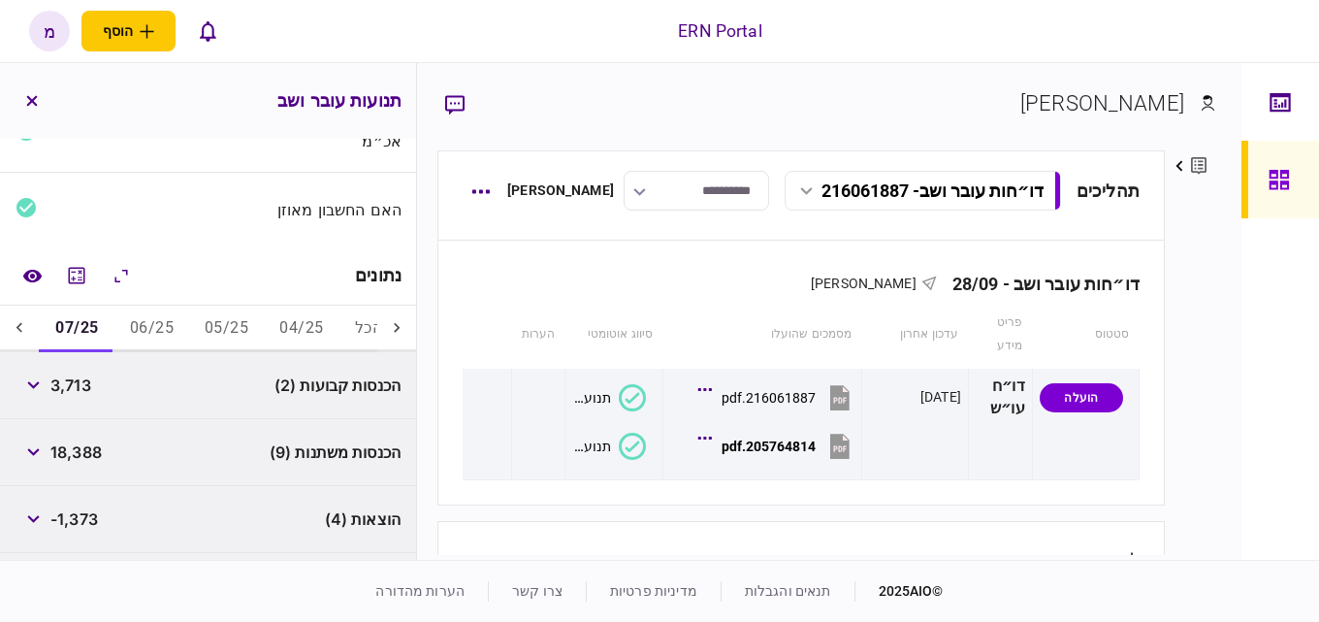
scroll to position [279, 0]
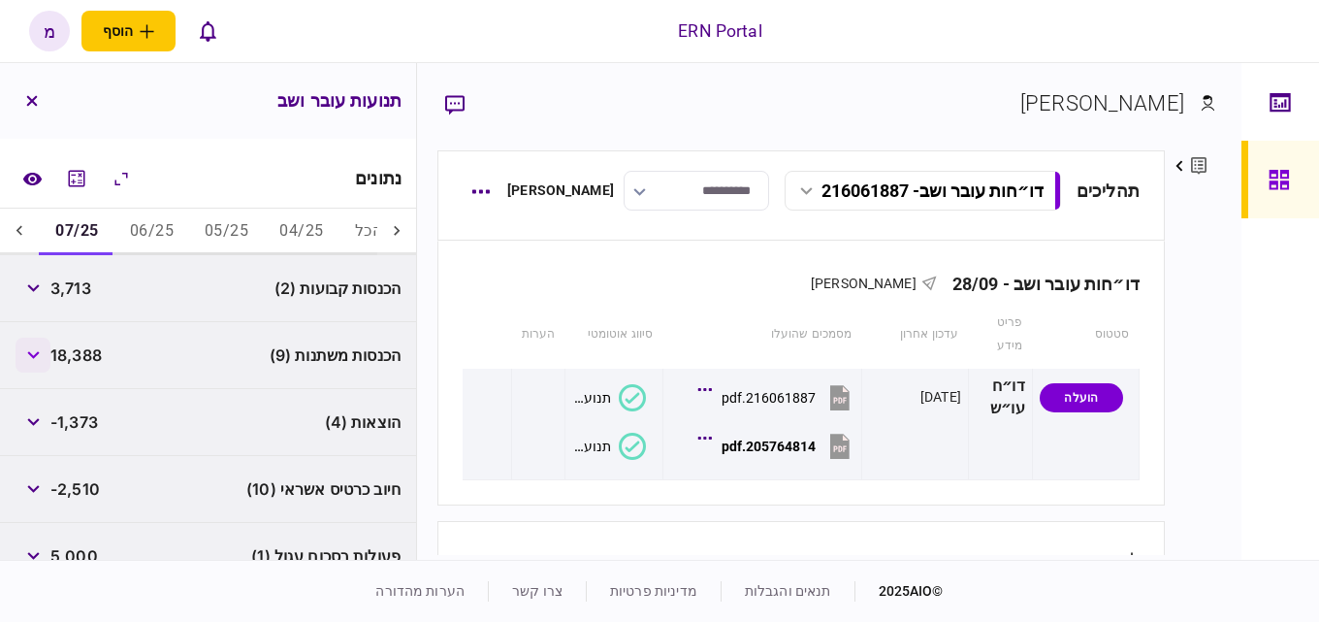
click at [33, 355] on icon "button" at bounding box center [33, 355] width 13 height 8
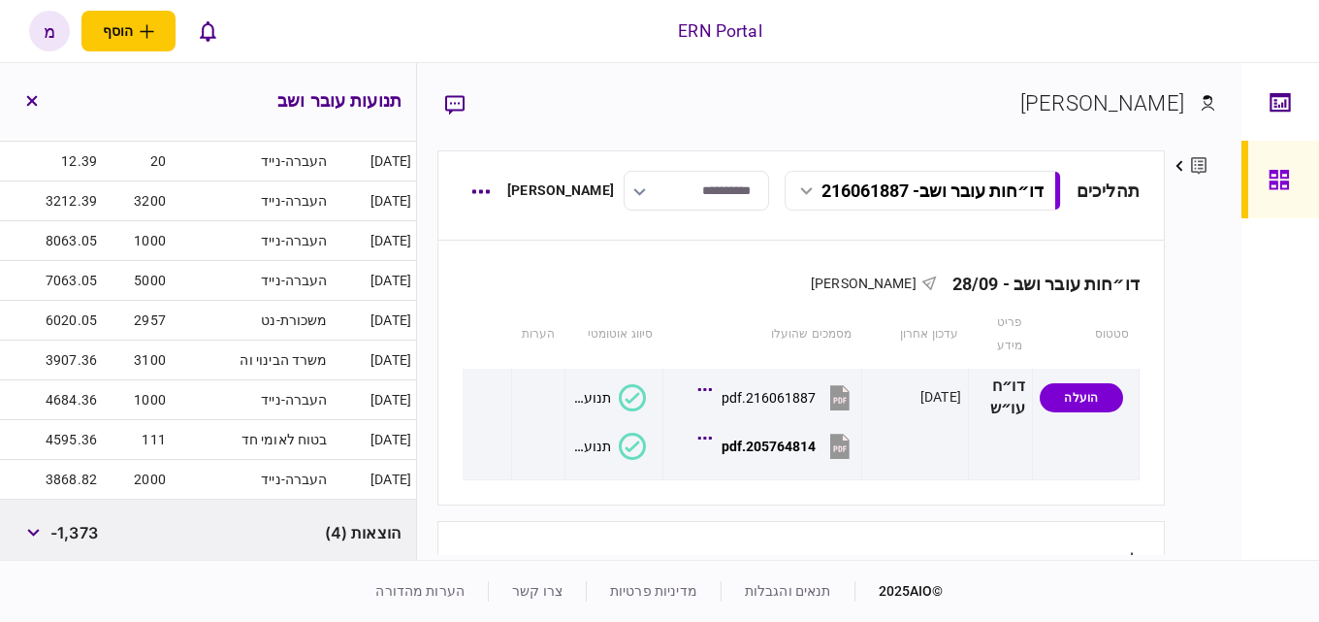
scroll to position [473, 0]
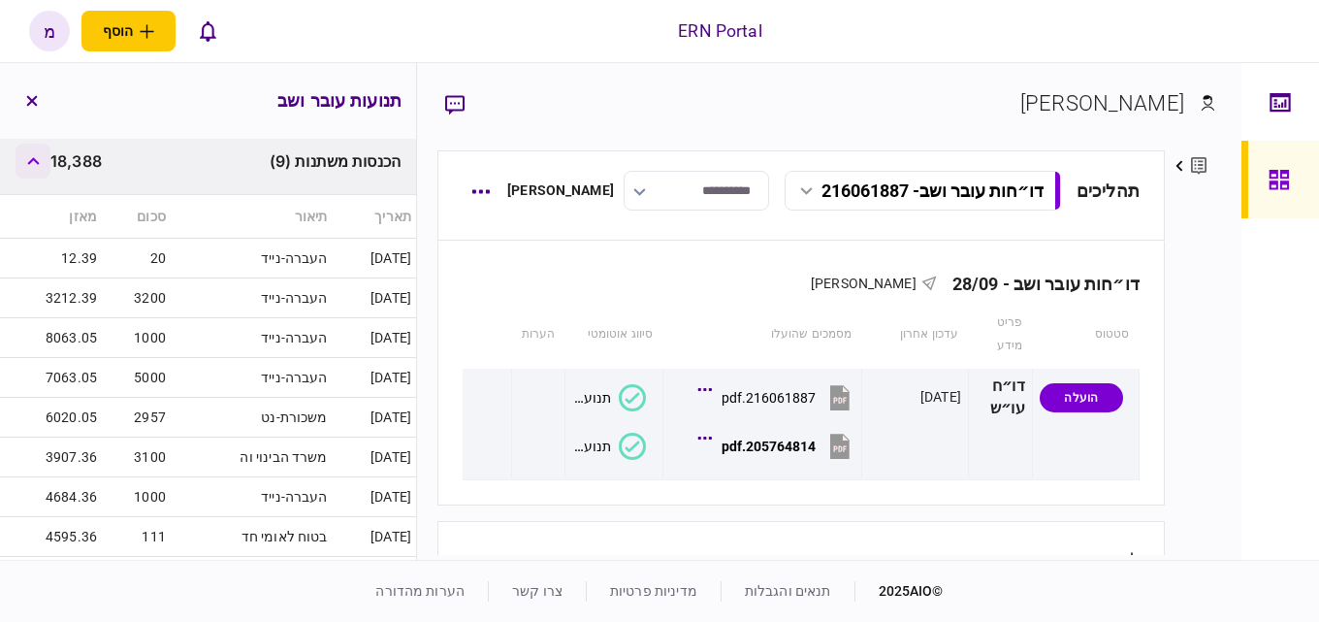
click at [37, 172] on button "button" at bounding box center [33, 161] width 35 height 35
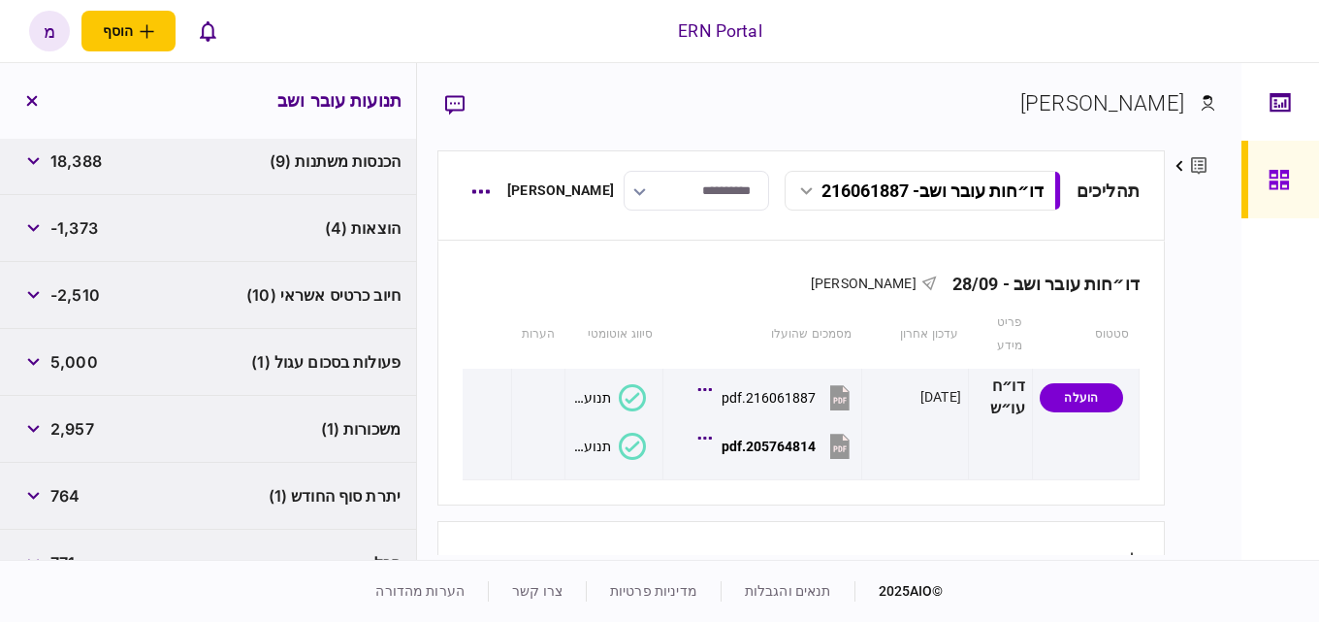
scroll to position [376, 0]
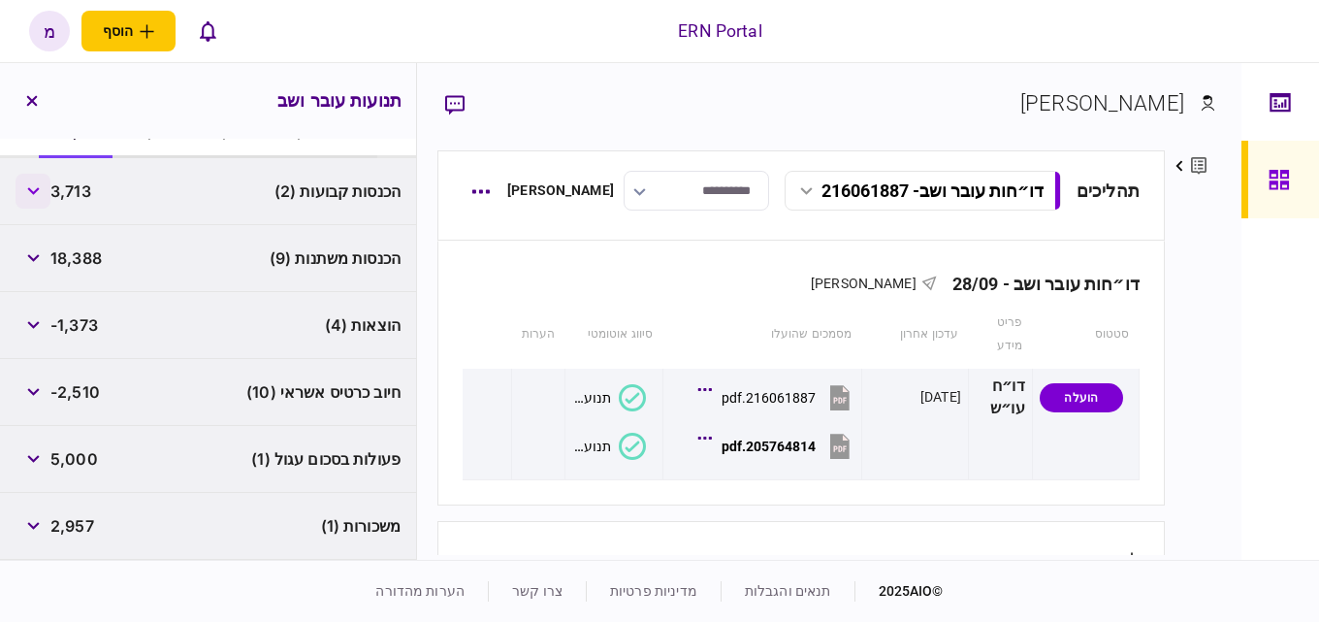
click at [40, 192] on icon "button" at bounding box center [33, 191] width 13 height 8
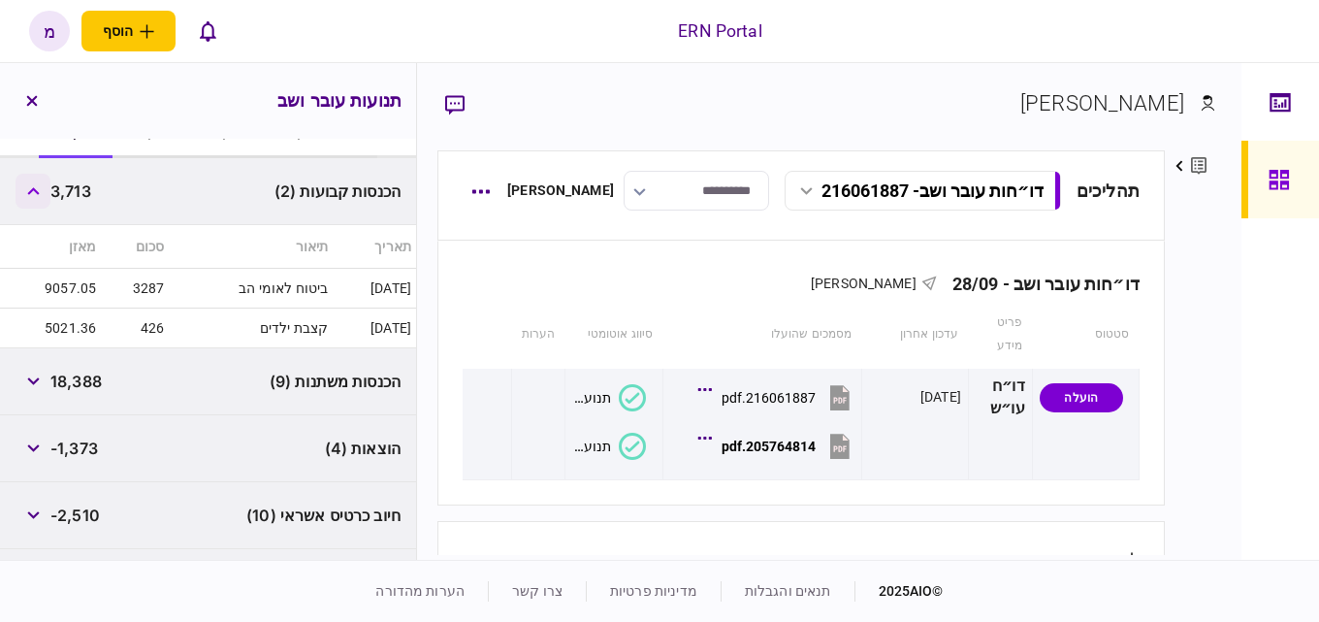
click at [39, 192] on icon "button" at bounding box center [33, 191] width 12 height 8
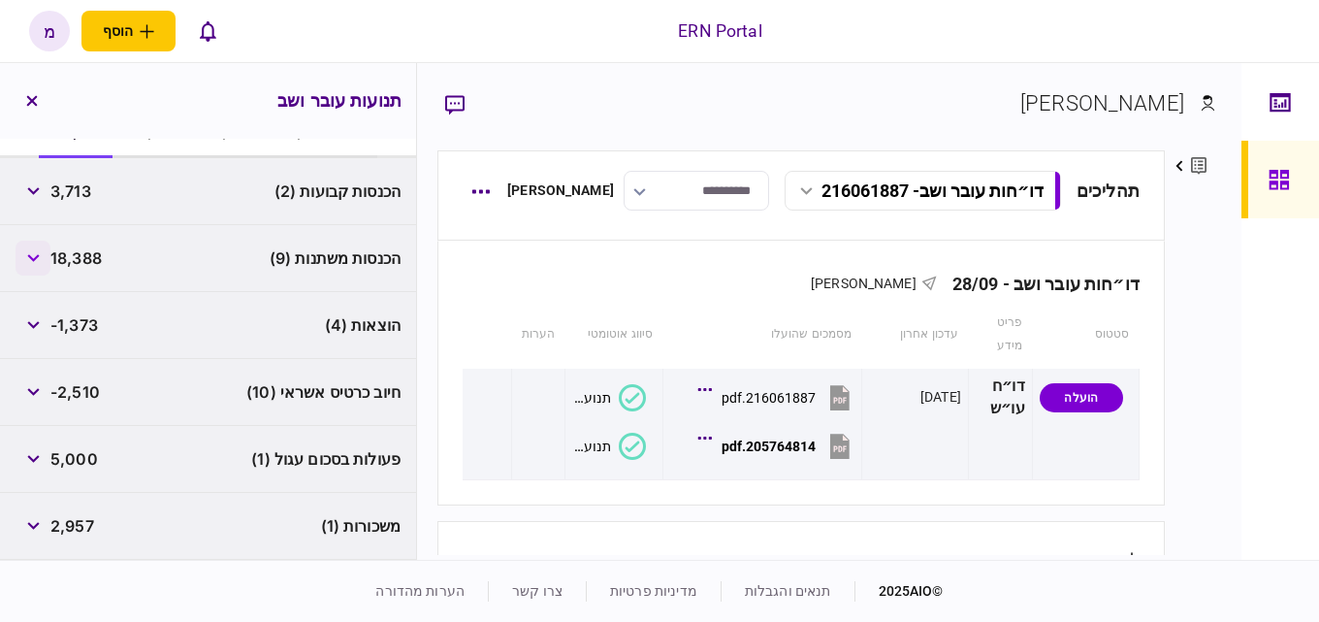
click at [43, 249] on button "button" at bounding box center [33, 258] width 35 height 35
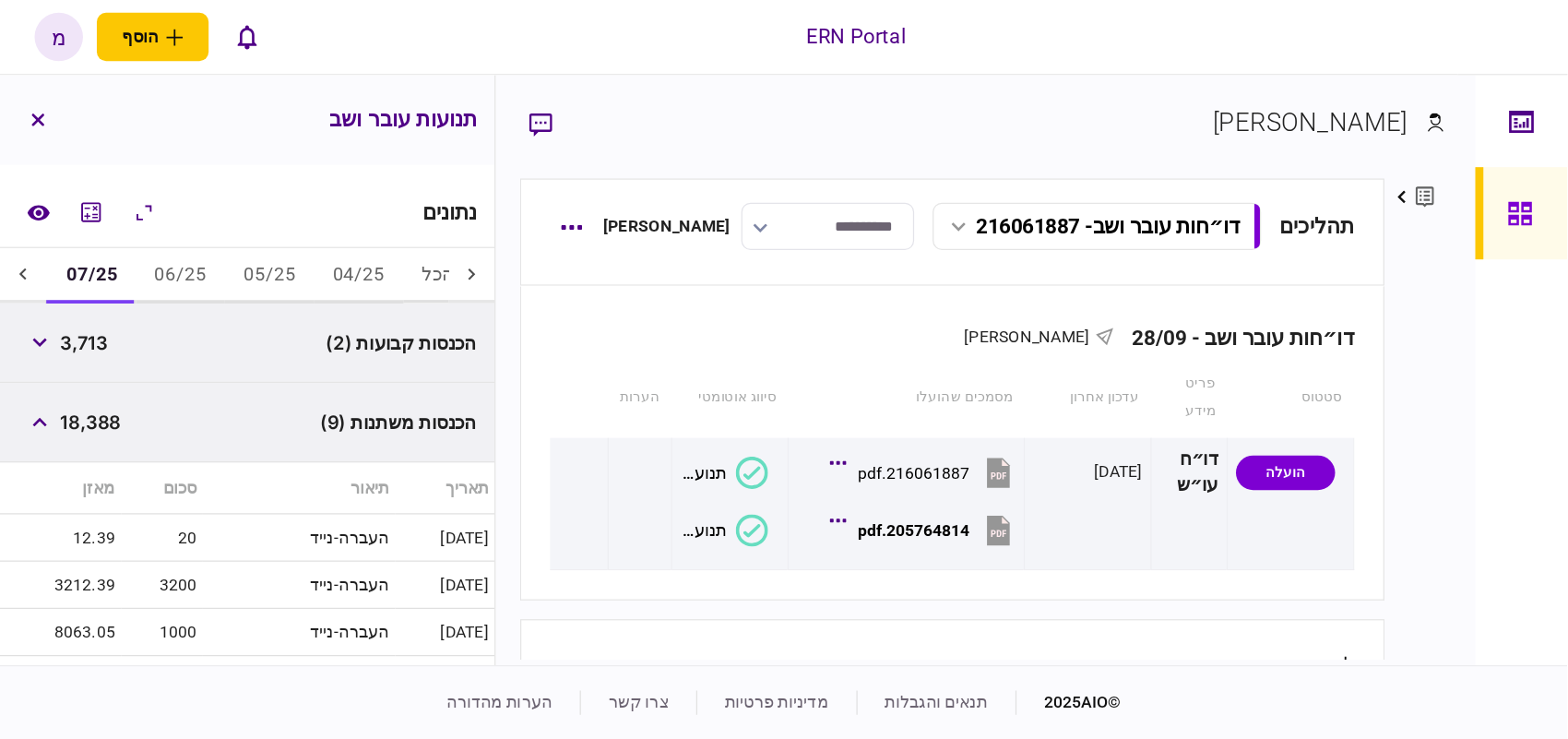
scroll to position [173, 0]
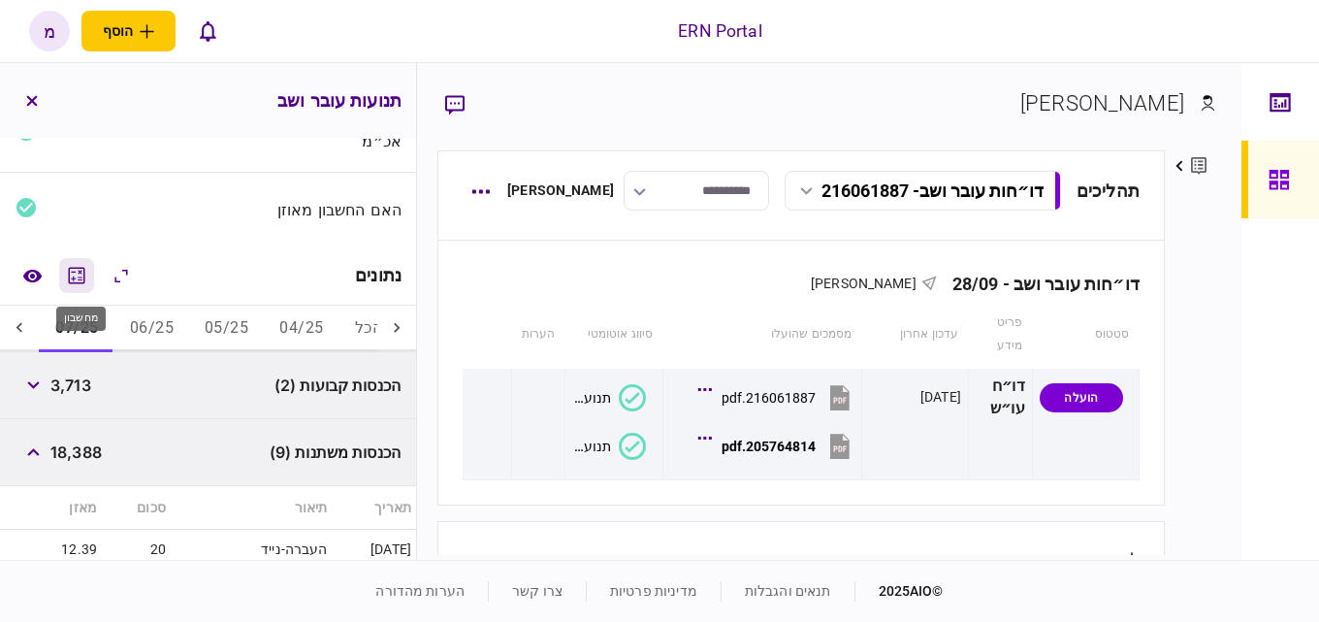
click at [76, 266] on icon "מחשבון" at bounding box center [76, 275] width 23 height 23
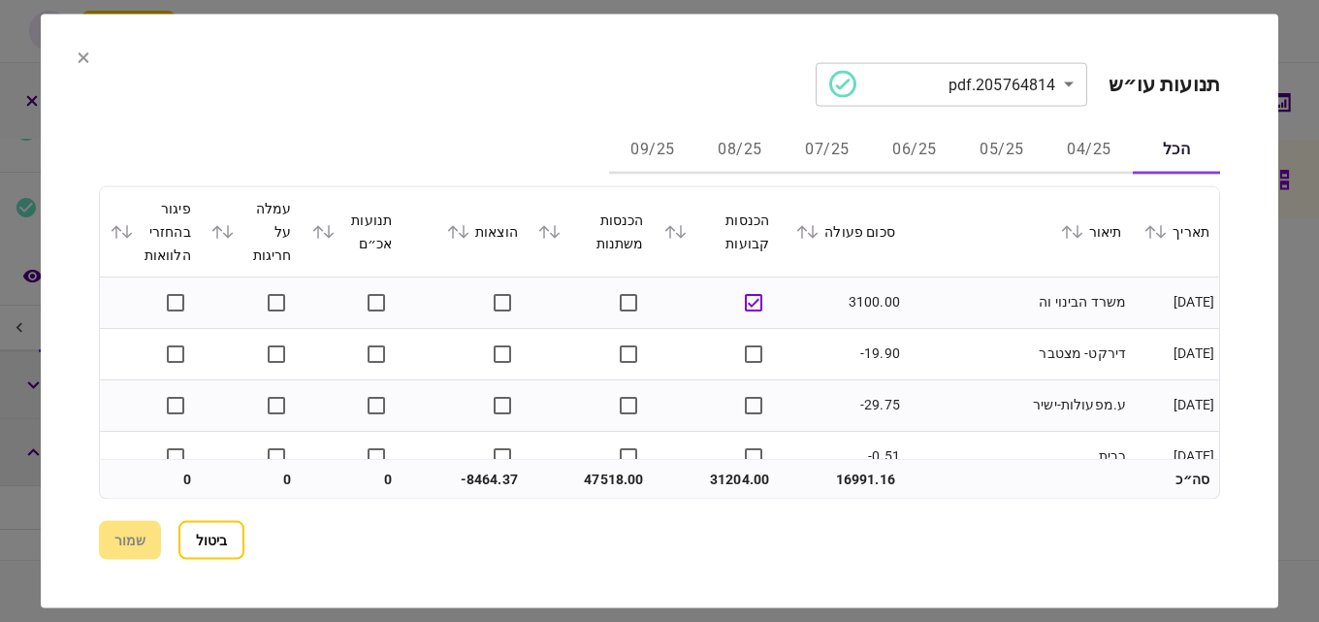
click at [825, 152] on button "07/25" at bounding box center [827, 150] width 87 height 47
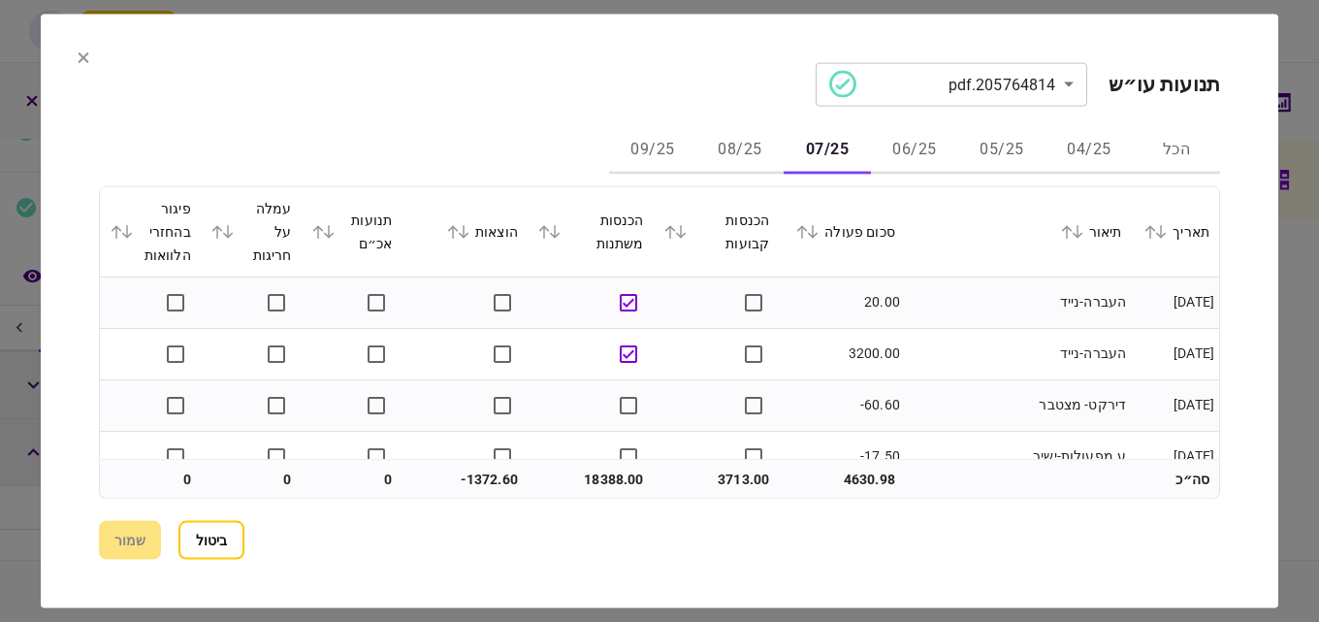
click at [731, 152] on button "08/25" at bounding box center [739, 150] width 87 height 47
click at [830, 153] on button "07/25" at bounding box center [827, 150] width 87 height 47
click at [895, 137] on button "06/25" at bounding box center [914, 150] width 87 height 47
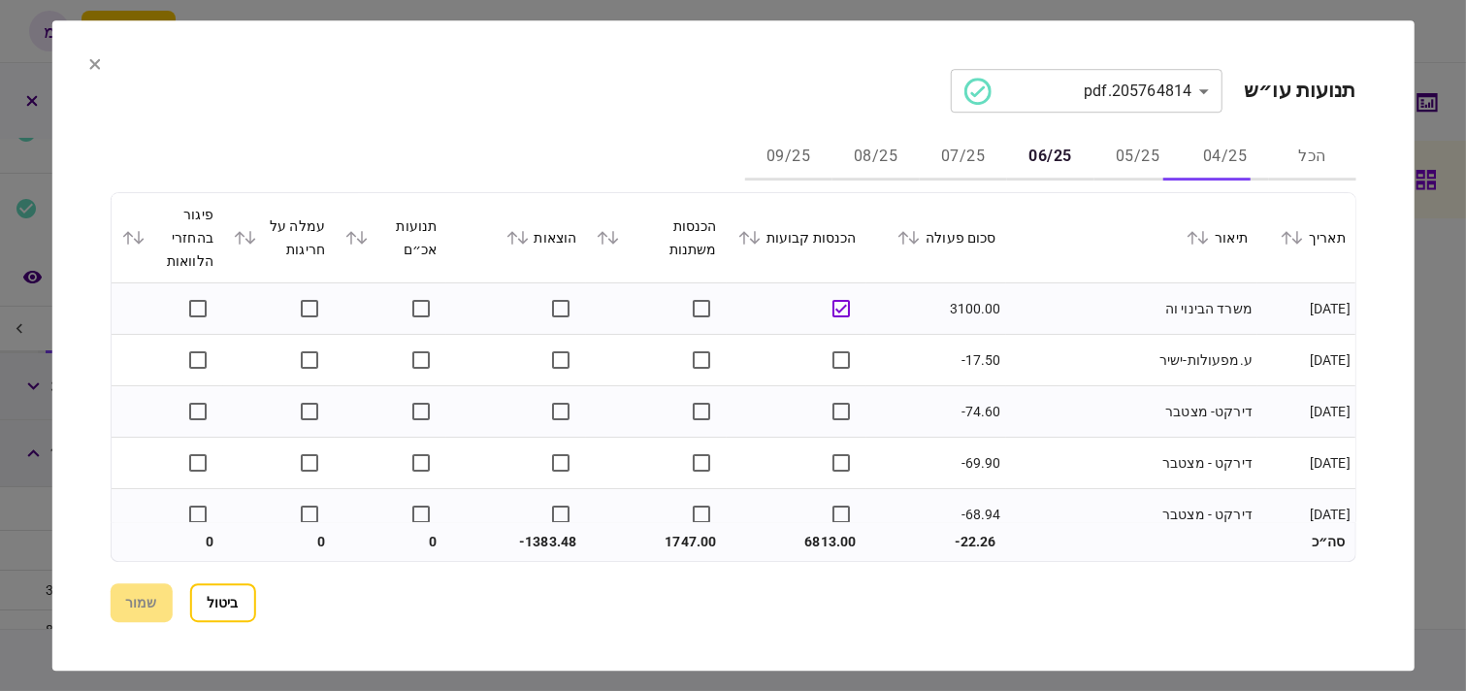
scroll to position [0, -20]
click at [749, 240] on icon at bounding box center [743, 238] width 12 height 14
click at [618, 237] on icon at bounding box center [613, 238] width 11 height 14
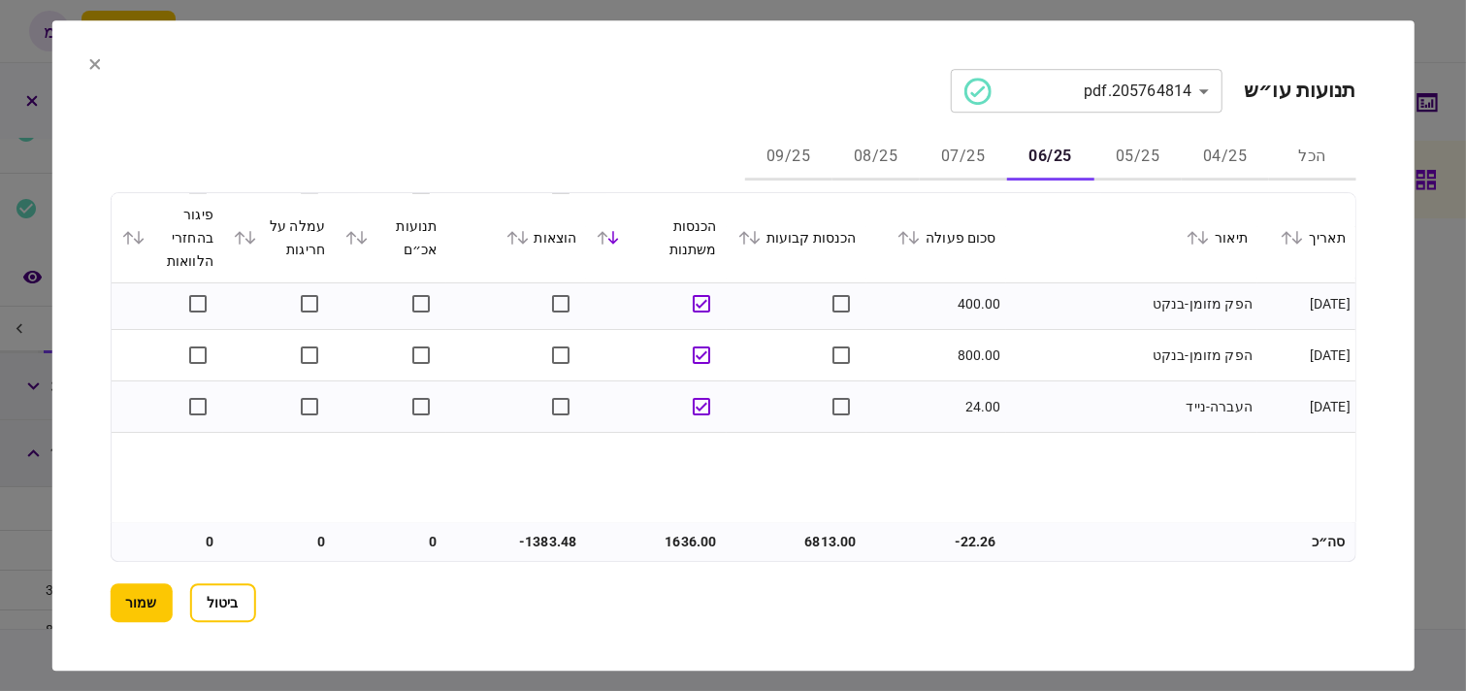
scroll to position [0, 0]
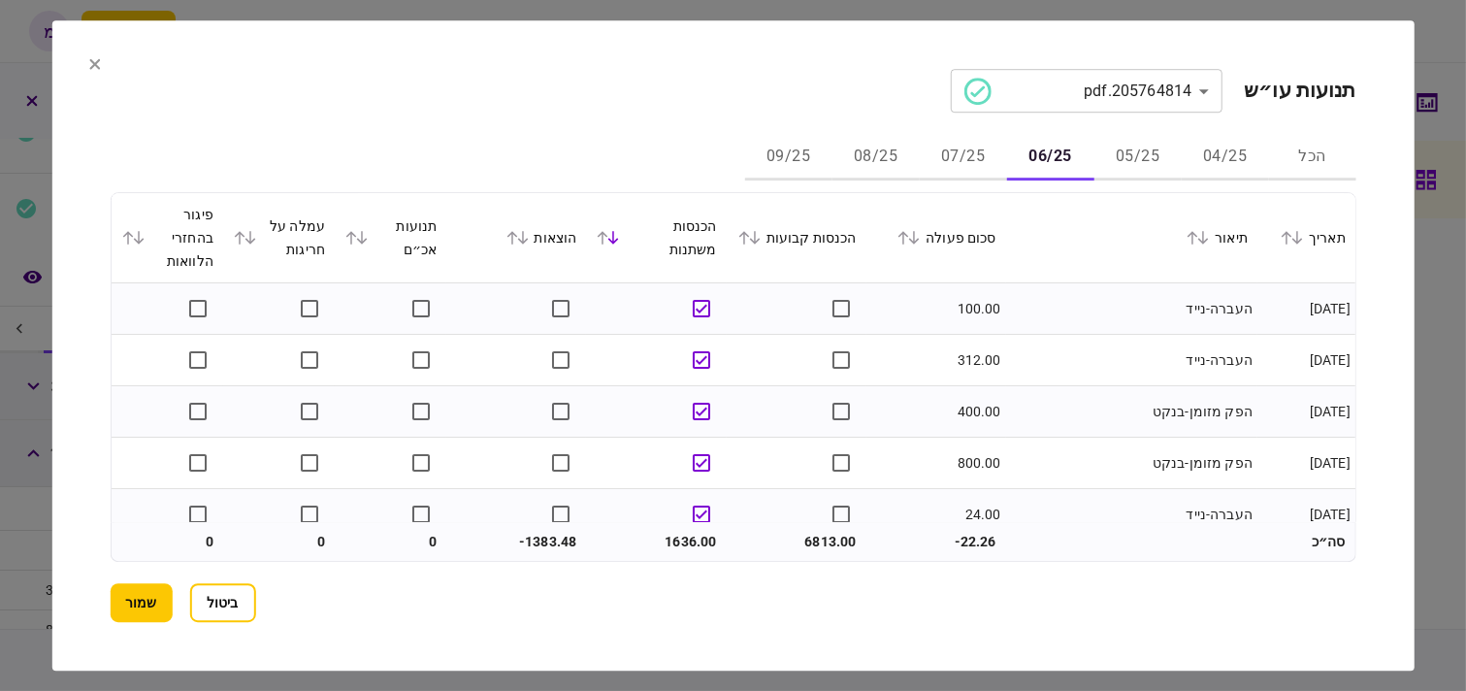
click at [963, 163] on button "07/25" at bounding box center [962, 157] width 87 height 47
drag, startPoint x: 616, startPoint y: 239, endPoint x: 764, endPoint y: 252, distance: 149.0
click at [768, 255] on thead "תאריך תיאור סכום פעולה הכנסות קבועות הכנסות משתנות הוצאות תנועות אכ״ם עמלה על ח…" at bounding box center [732, 238] width 1243 height 90
click at [132, 603] on button "שמור" at bounding box center [141, 602] width 62 height 39
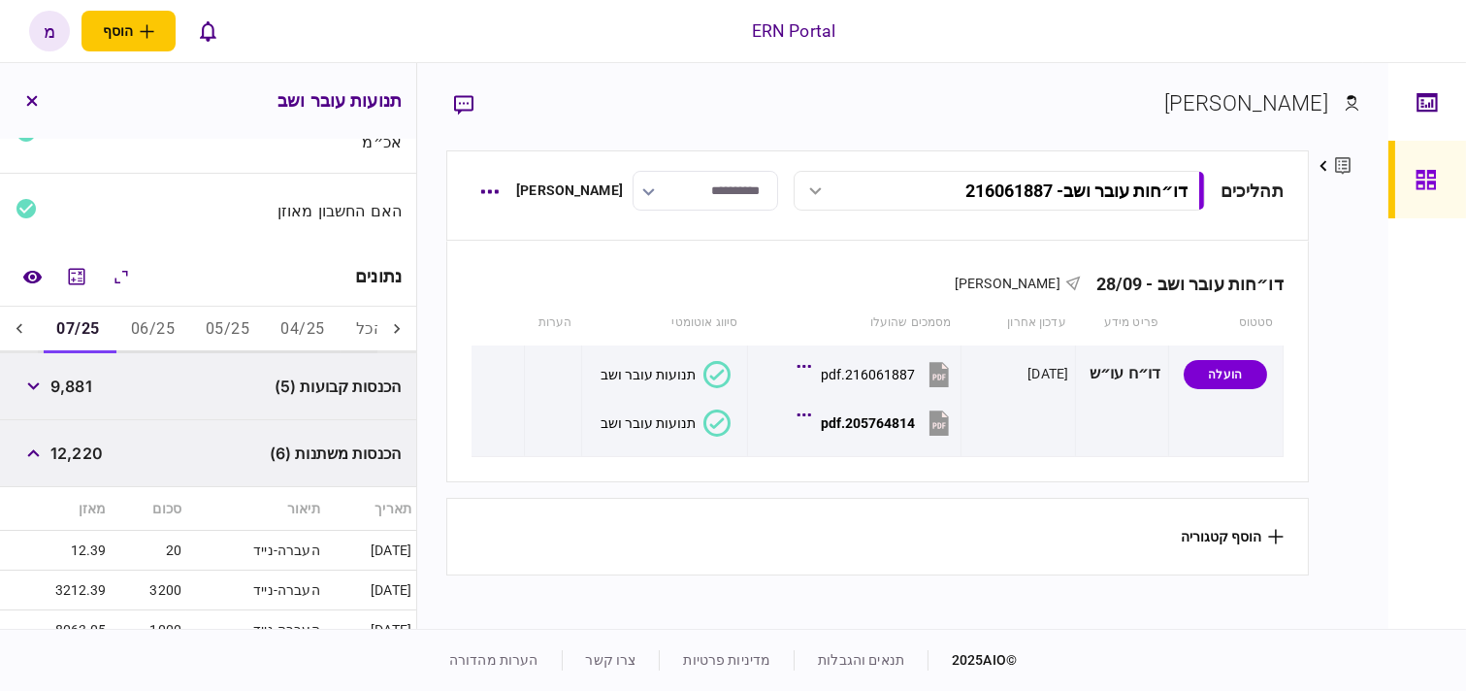
click at [16, 327] on icon at bounding box center [19, 328] width 19 height 19
click at [82, 283] on icon "מחשבון" at bounding box center [77, 276] width 16 height 16
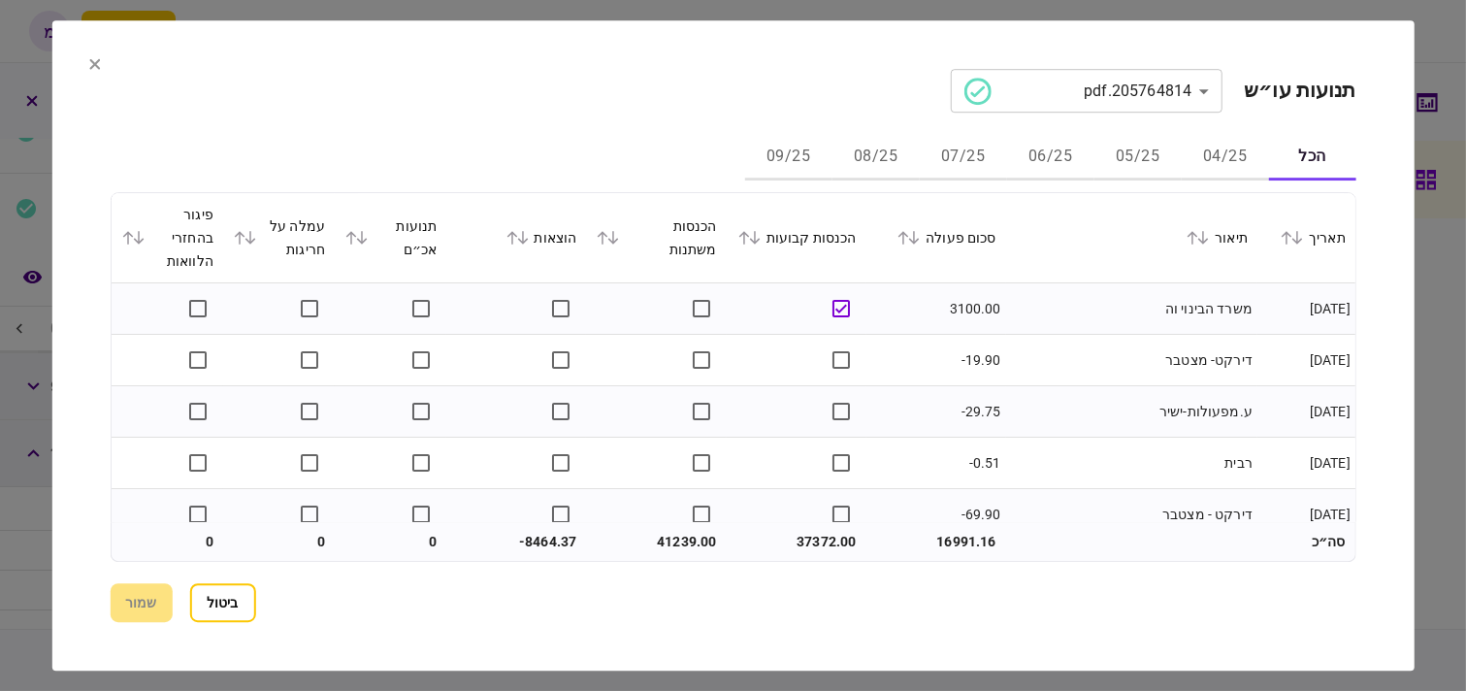
click at [878, 143] on button "08/25" at bounding box center [875, 157] width 87 height 47
click at [618, 231] on icon at bounding box center [613, 238] width 12 height 14
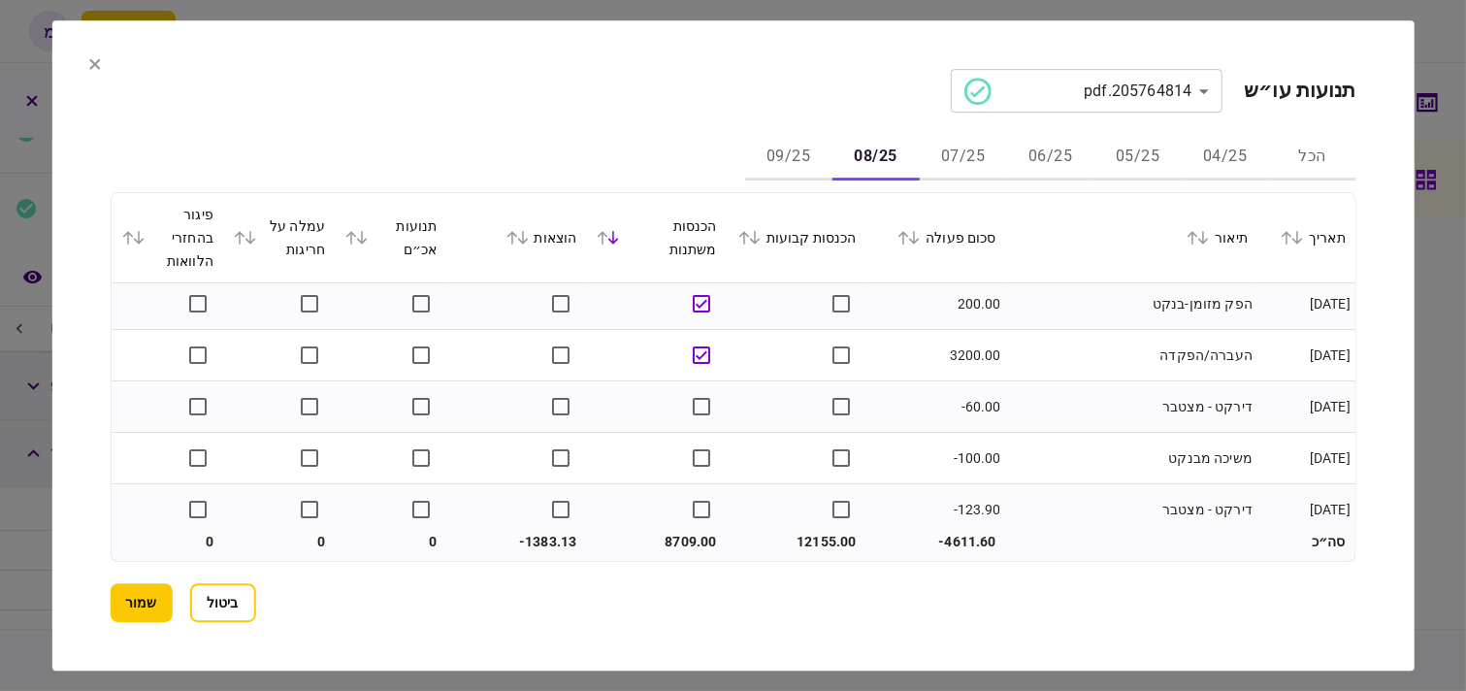
scroll to position [0, 0]
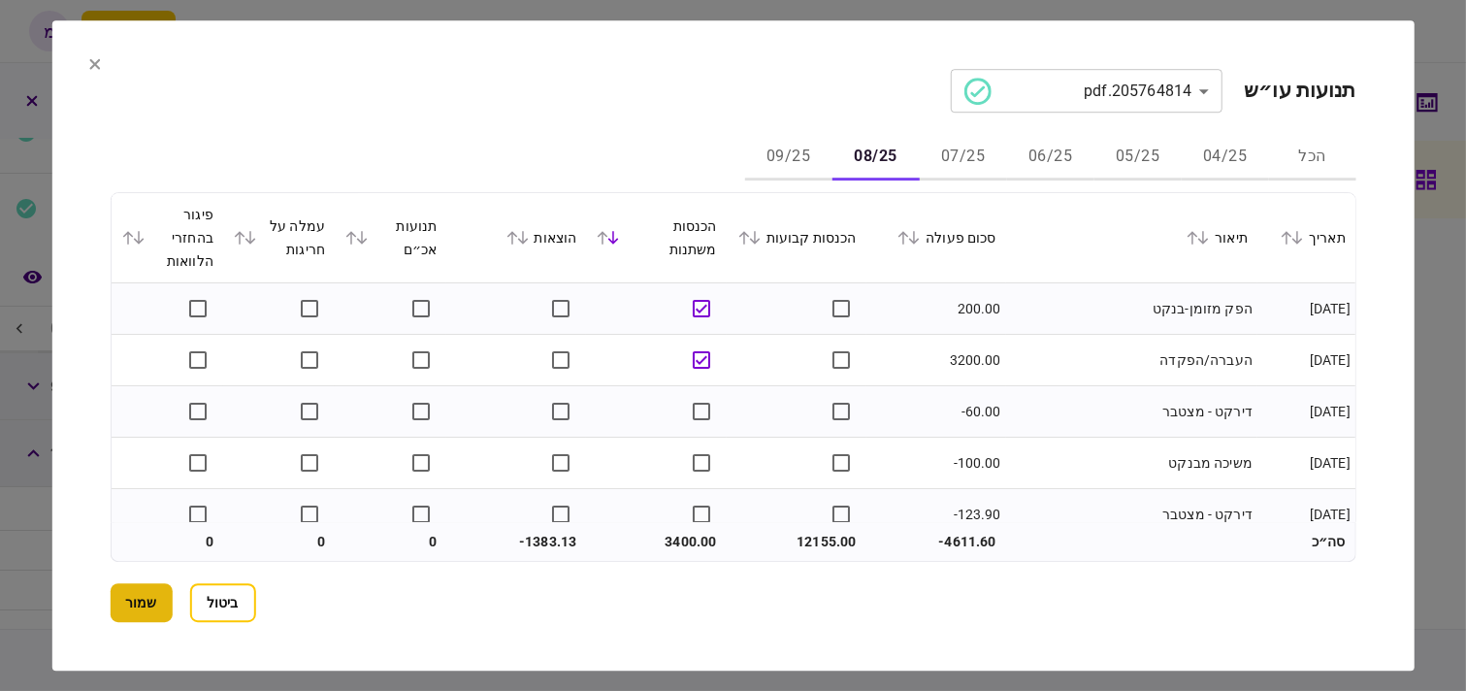
click at [149, 590] on button "שמור" at bounding box center [141, 602] width 62 height 39
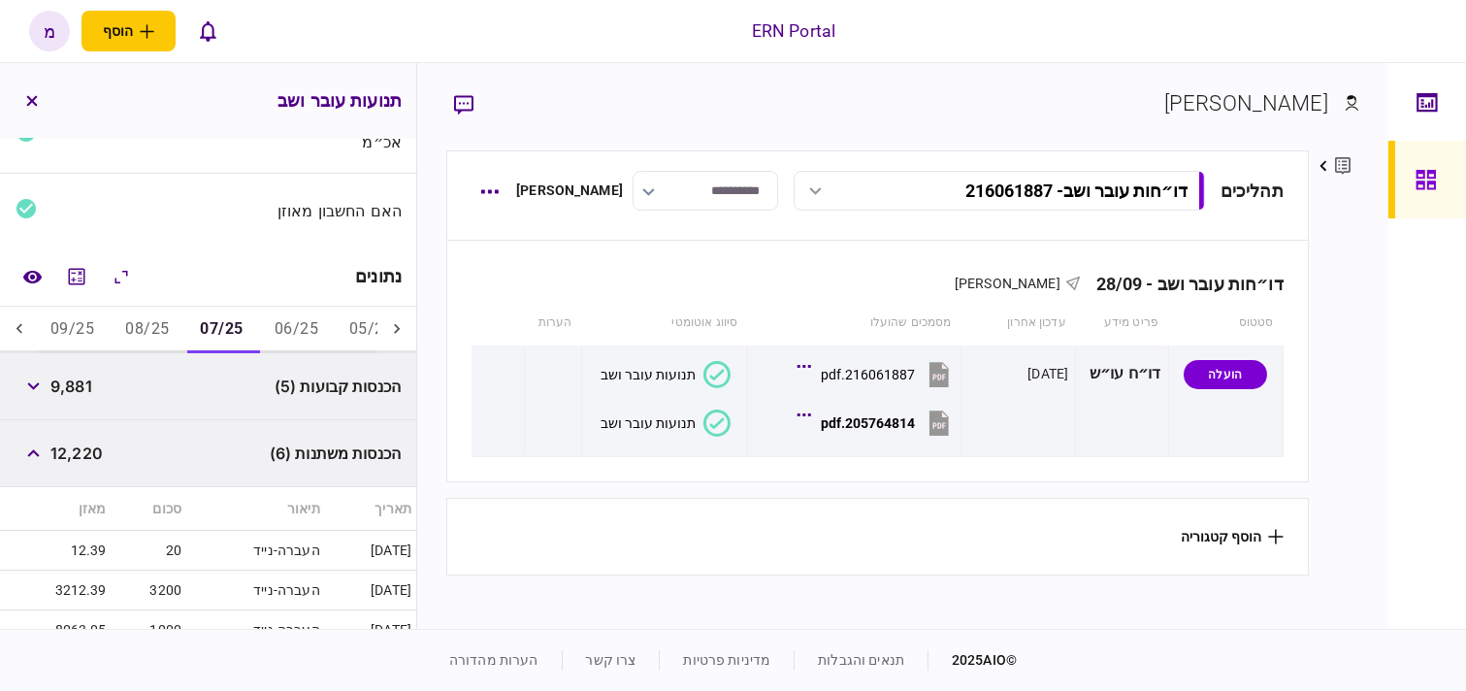
click at [295, 318] on button "06/25" at bounding box center [296, 329] width 75 height 47
click at [233, 328] on button "07/25" at bounding box center [221, 329] width 75 height 47
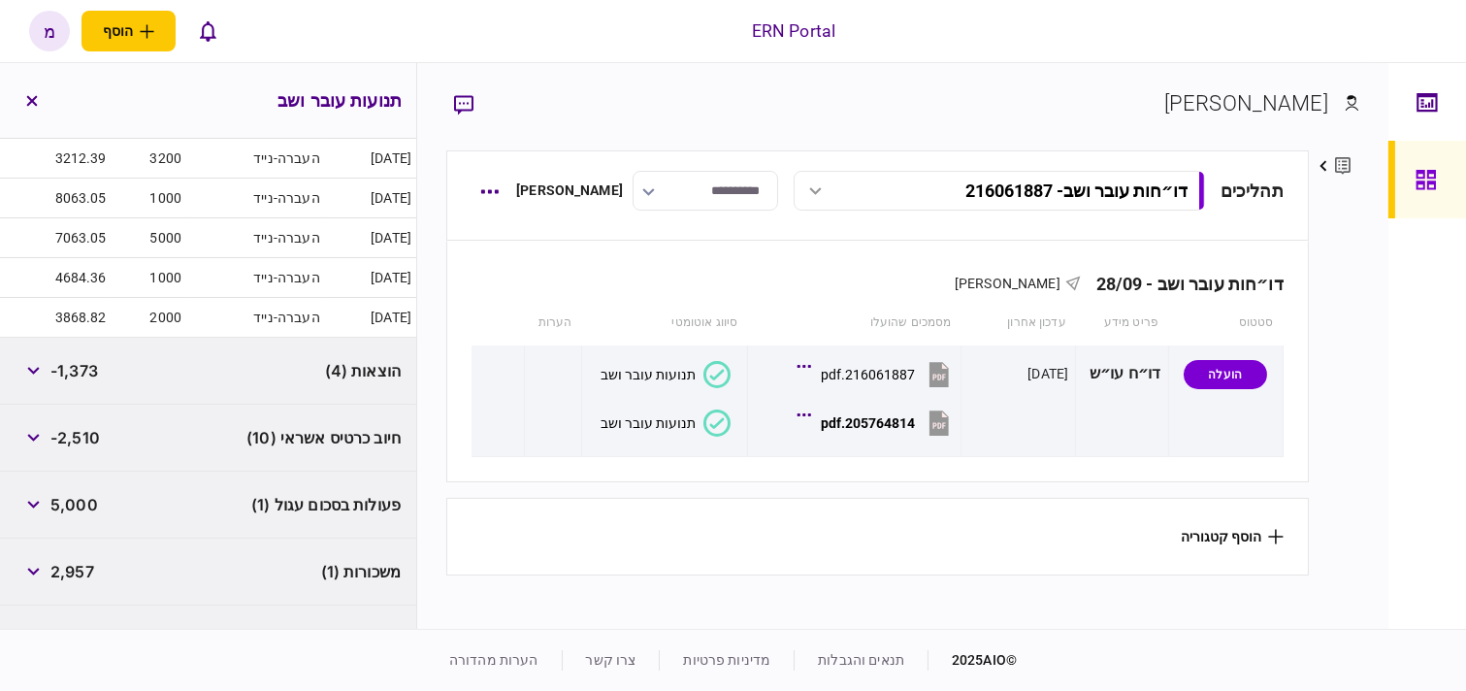
scroll to position [724, 0]
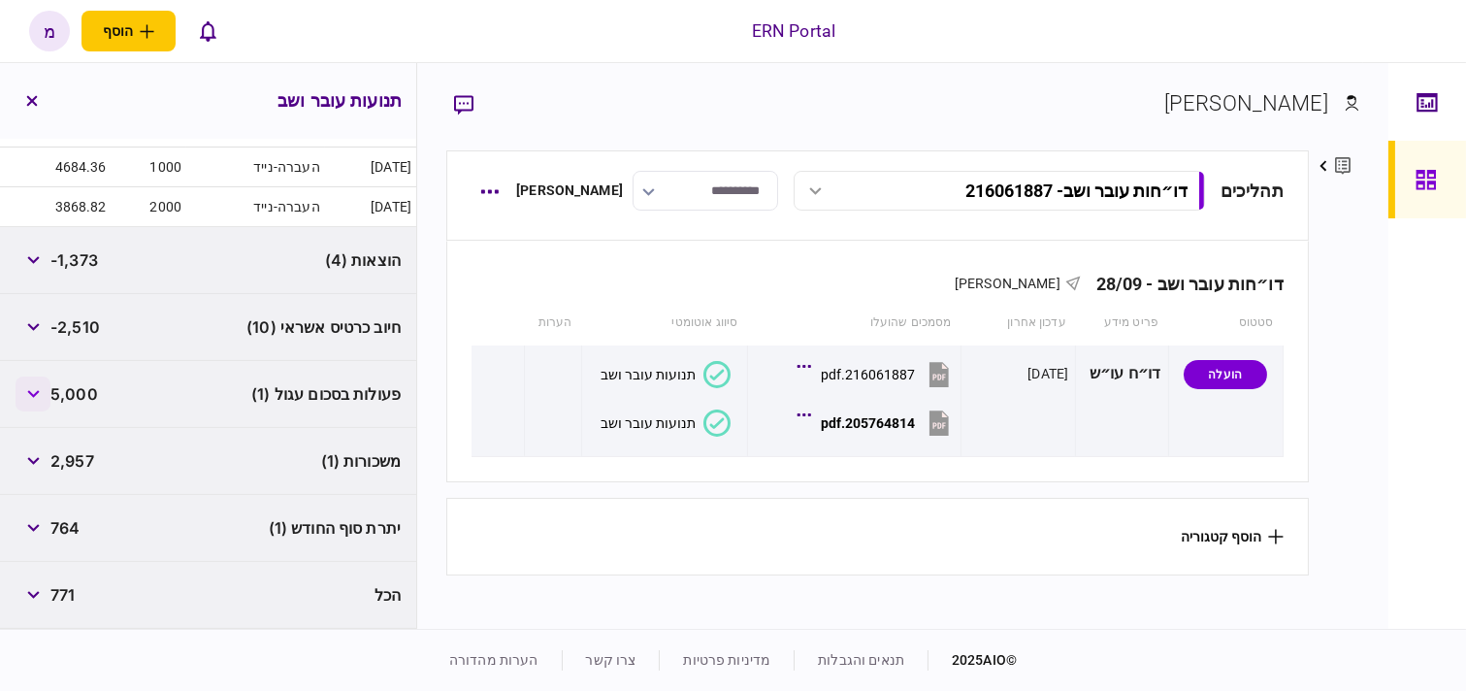
click at [41, 399] on button "button" at bounding box center [33, 393] width 35 height 35
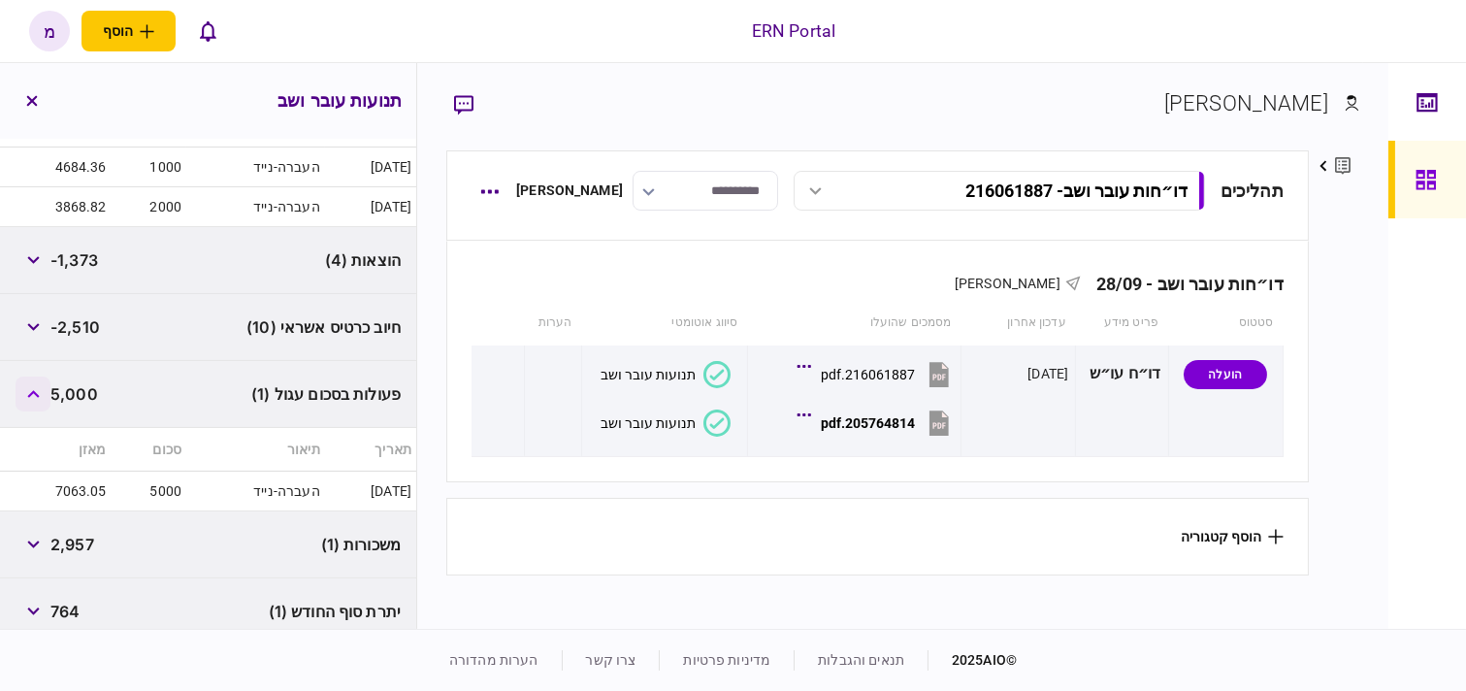
click at [40, 398] on icon "button" at bounding box center [33, 394] width 13 height 8
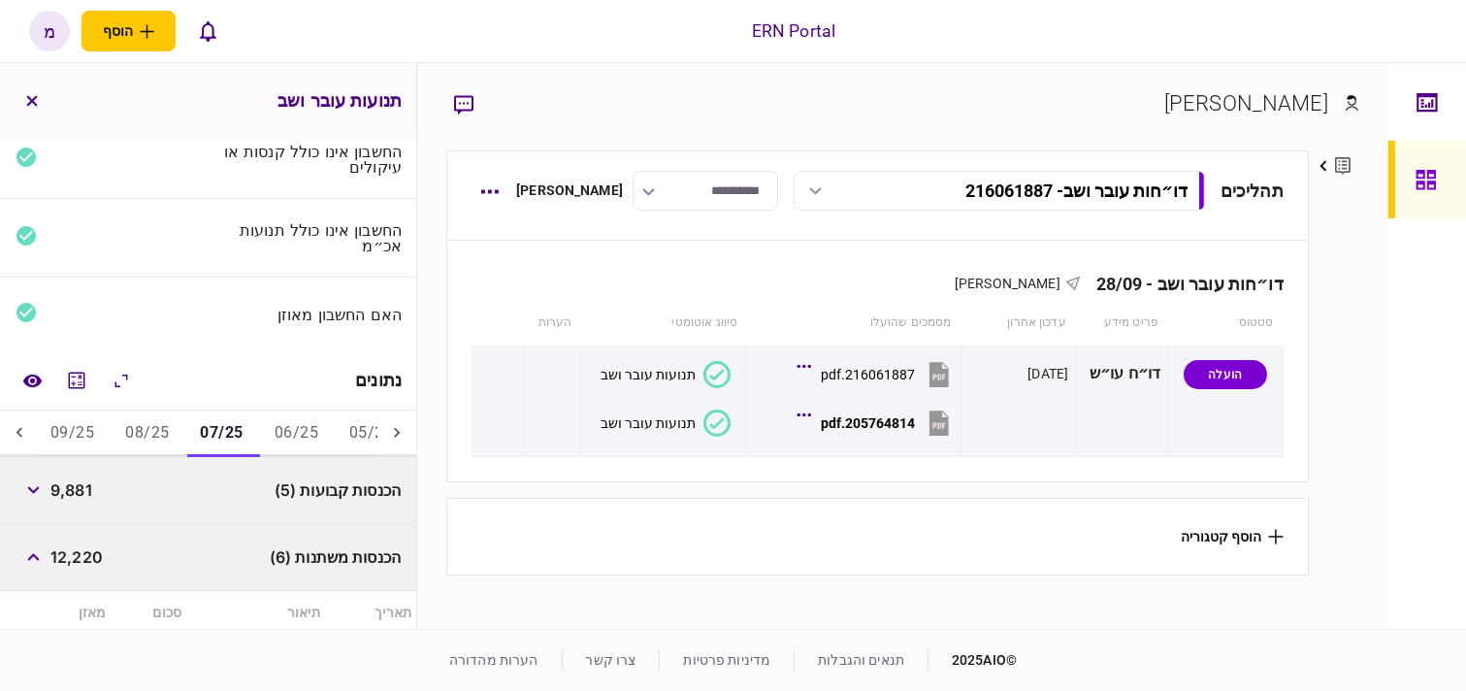
scroll to position [0, 0]
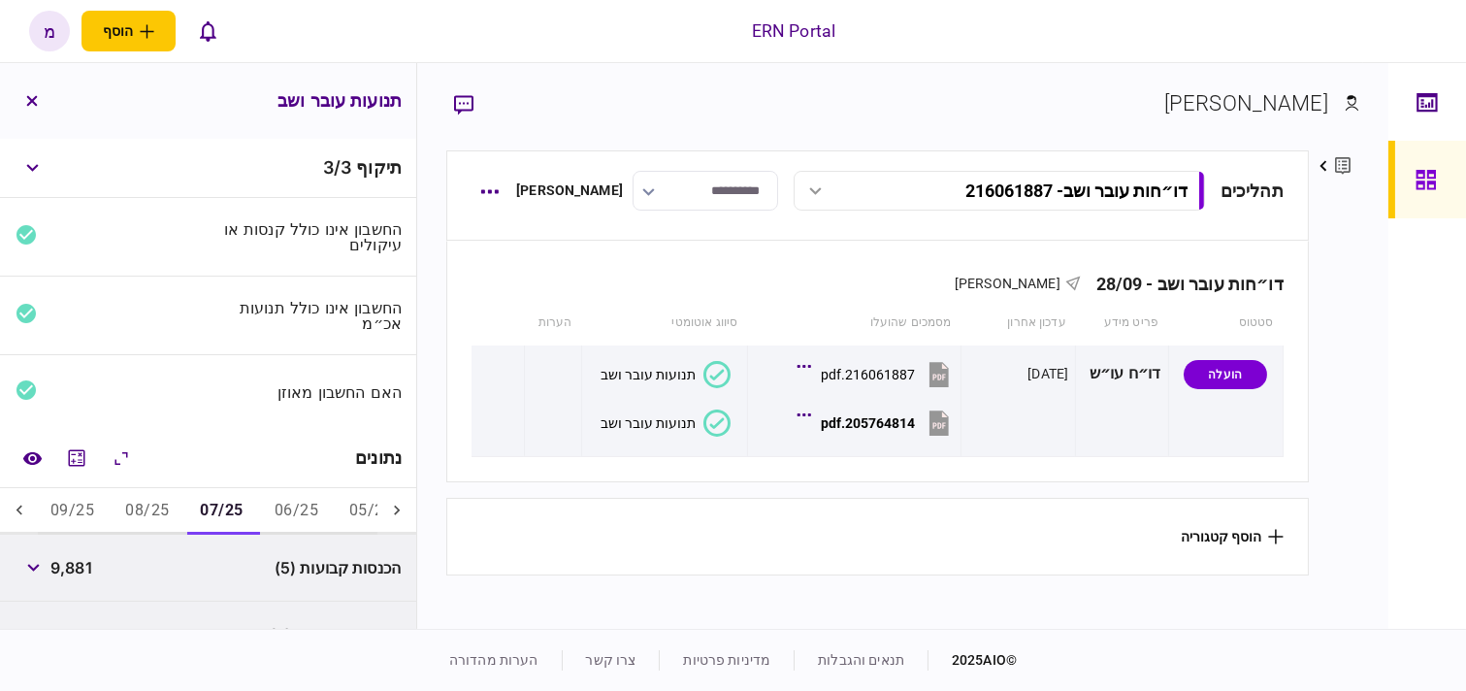
click at [144, 508] on button "08/25" at bounding box center [147, 511] width 75 height 47
click at [82, 502] on button "09/25" at bounding box center [72, 511] width 75 height 47
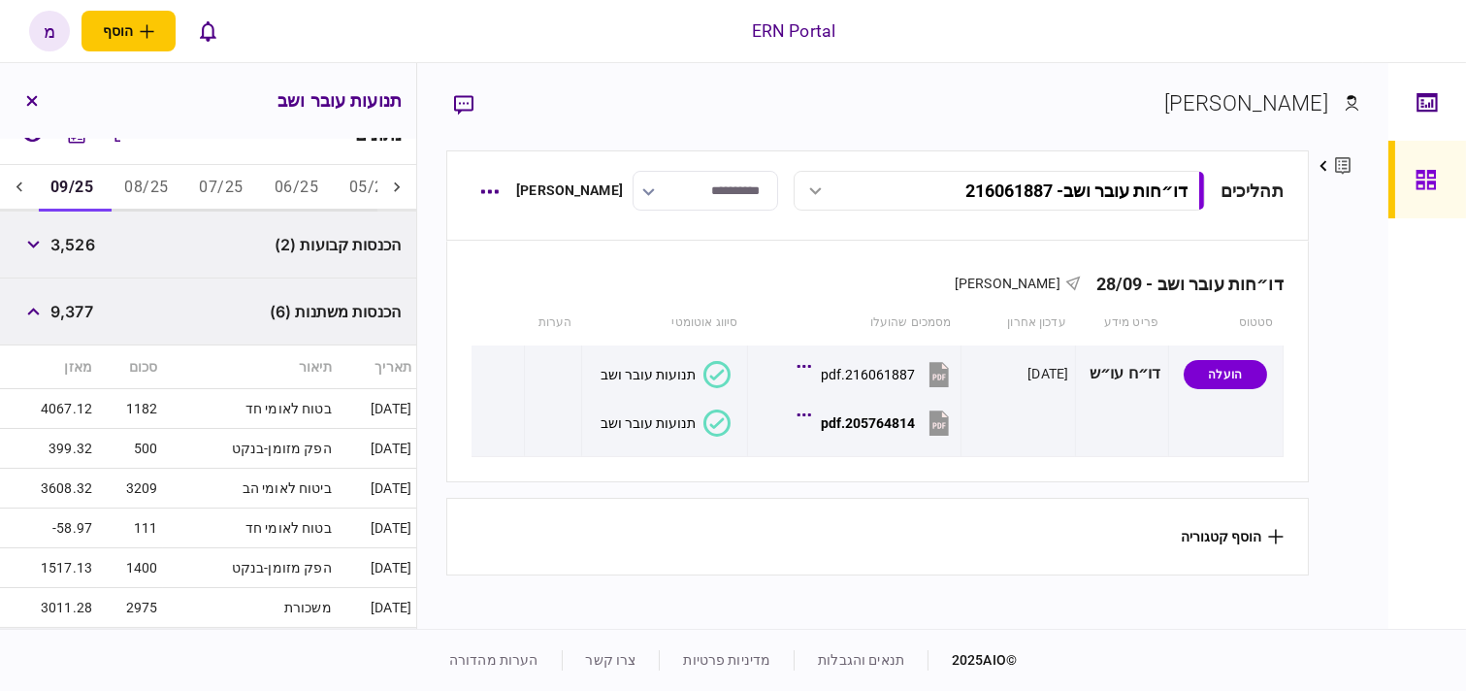
scroll to position [215, 0]
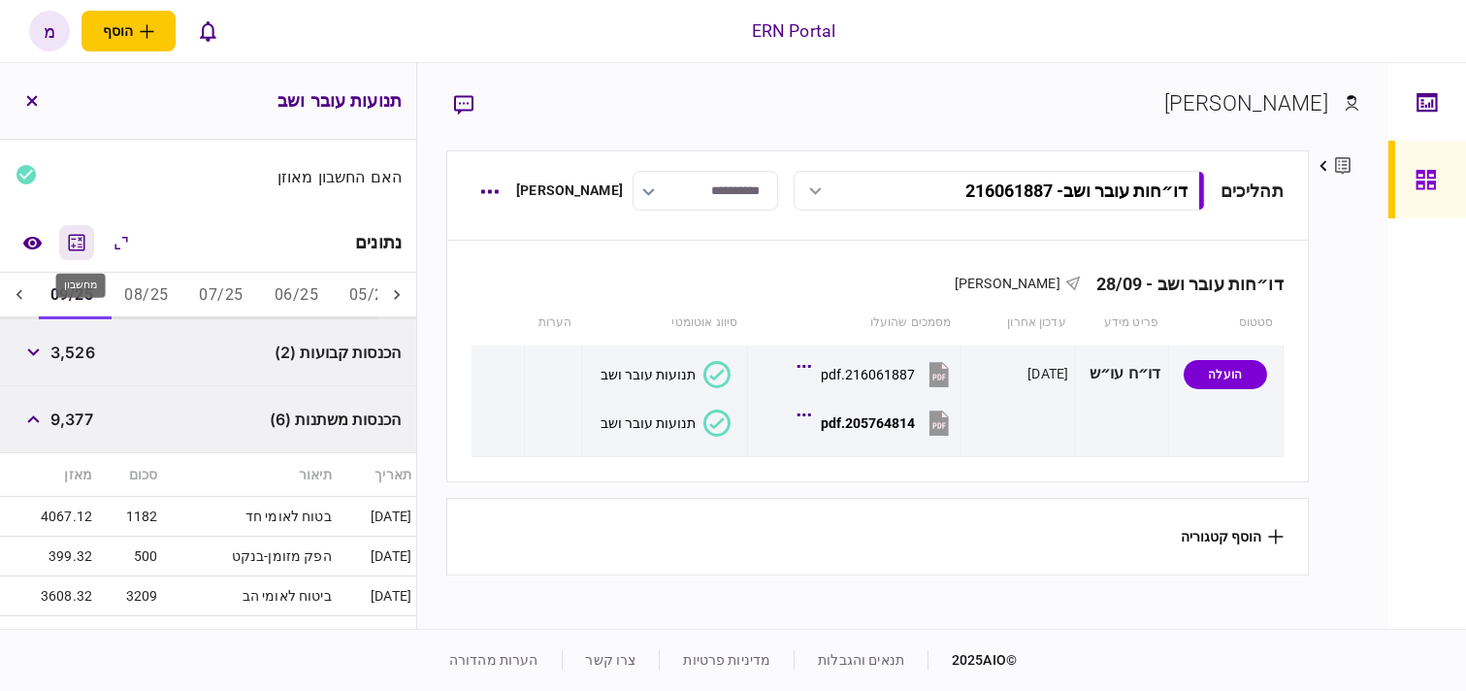
click at [75, 247] on icon "מחשבון" at bounding box center [76, 242] width 23 height 23
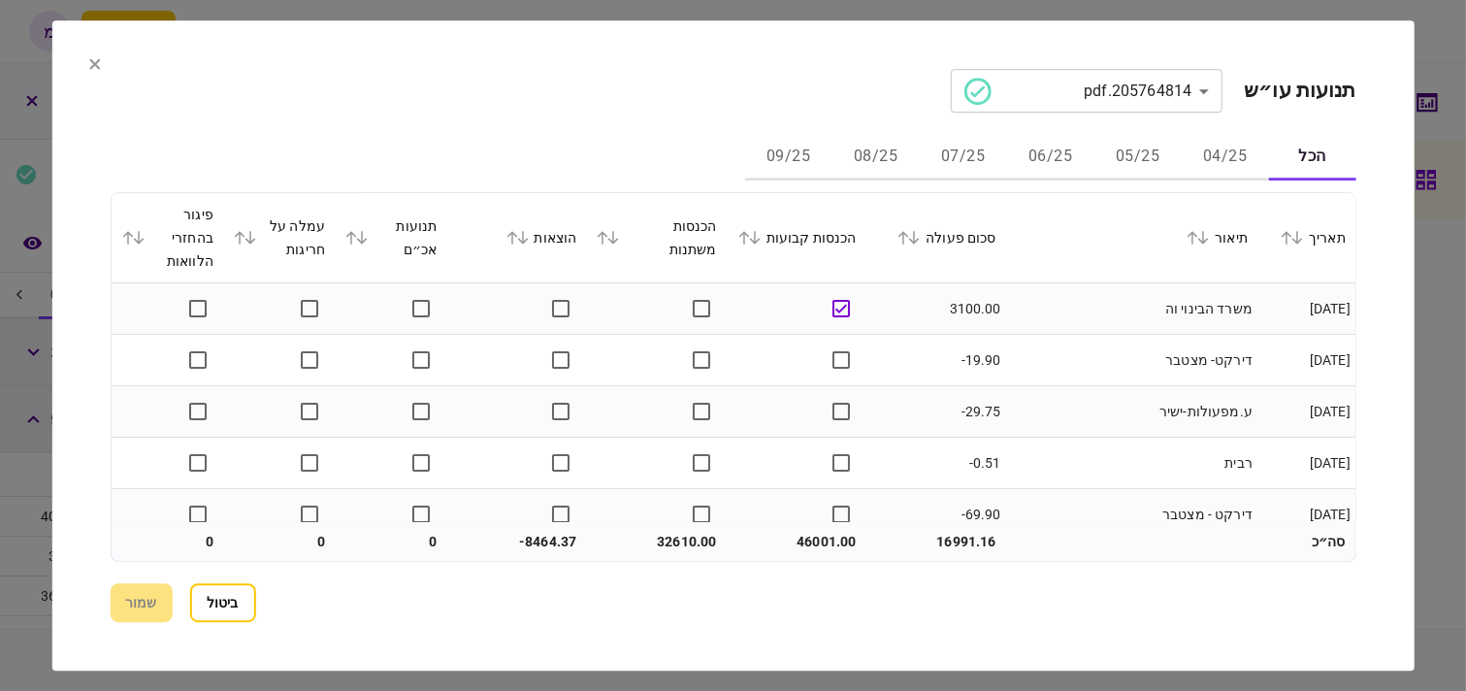
click at [800, 148] on button "09/25" at bounding box center [788, 157] width 87 height 47
click at [618, 240] on icon at bounding box center [613, 238] width 11 height 14
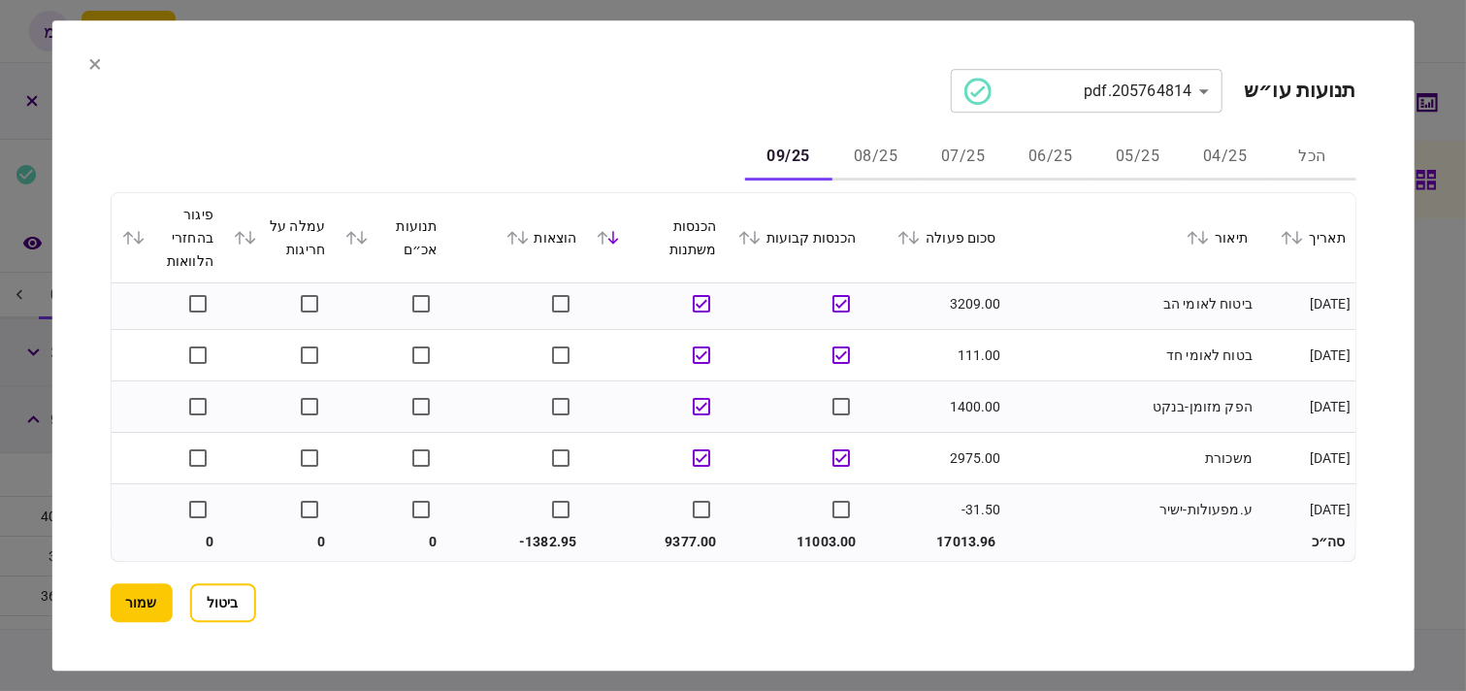
scroll to position [0, 0]
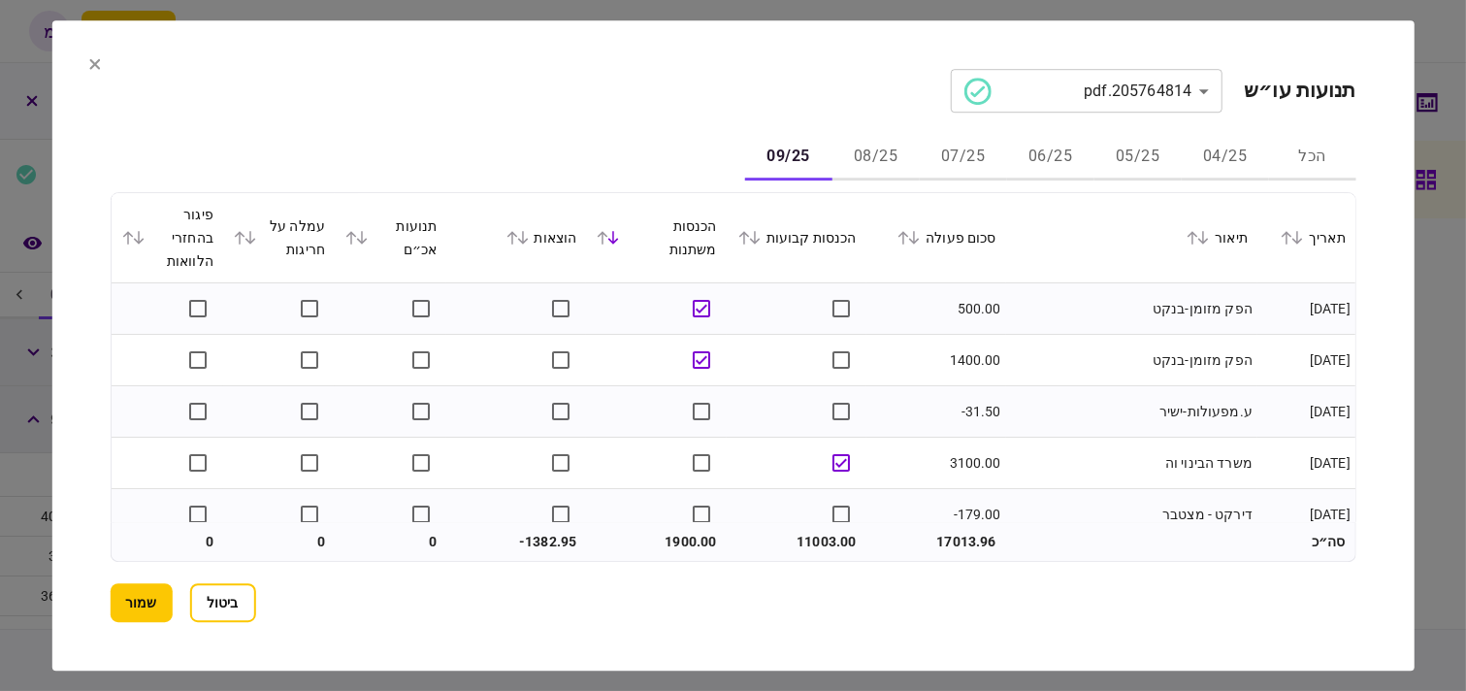
click at [162, 607] on button "שמור" at bounding box center [141, 602] width 62 height 39
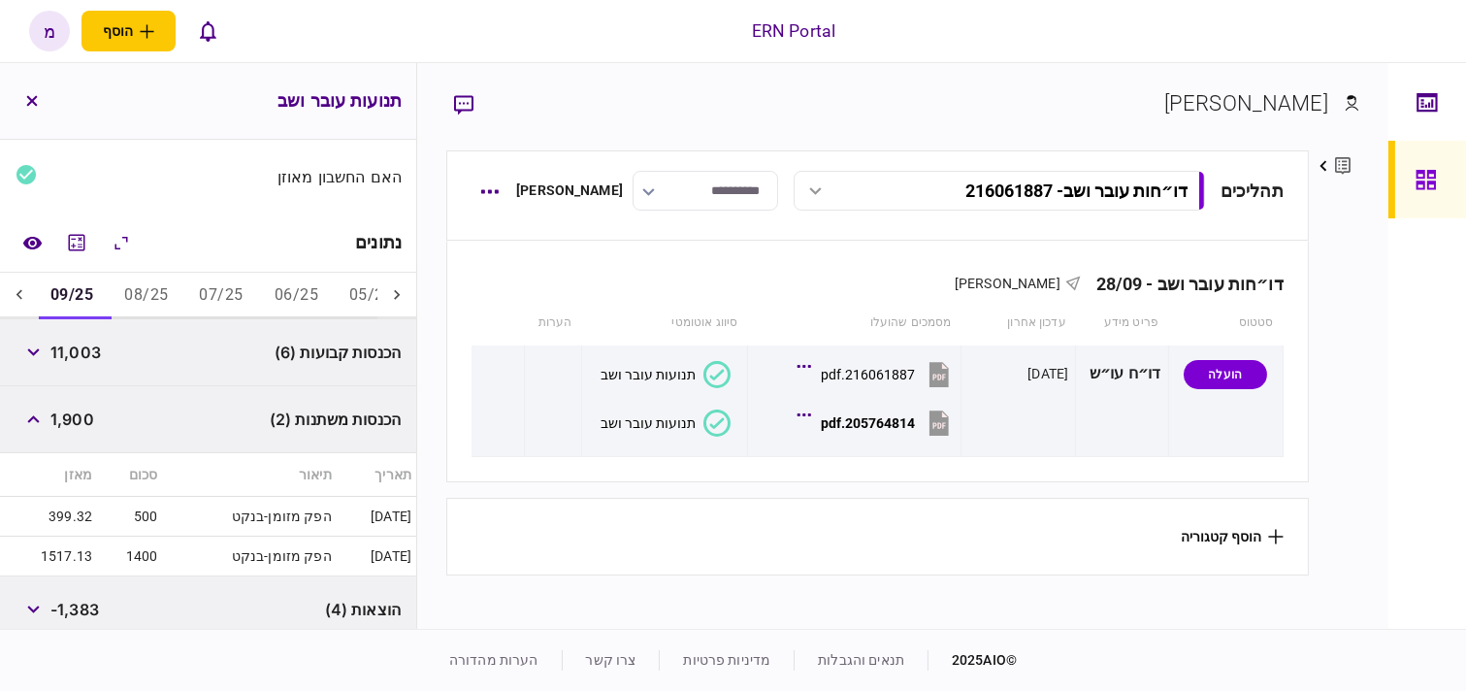
scroll to position [431, 0]
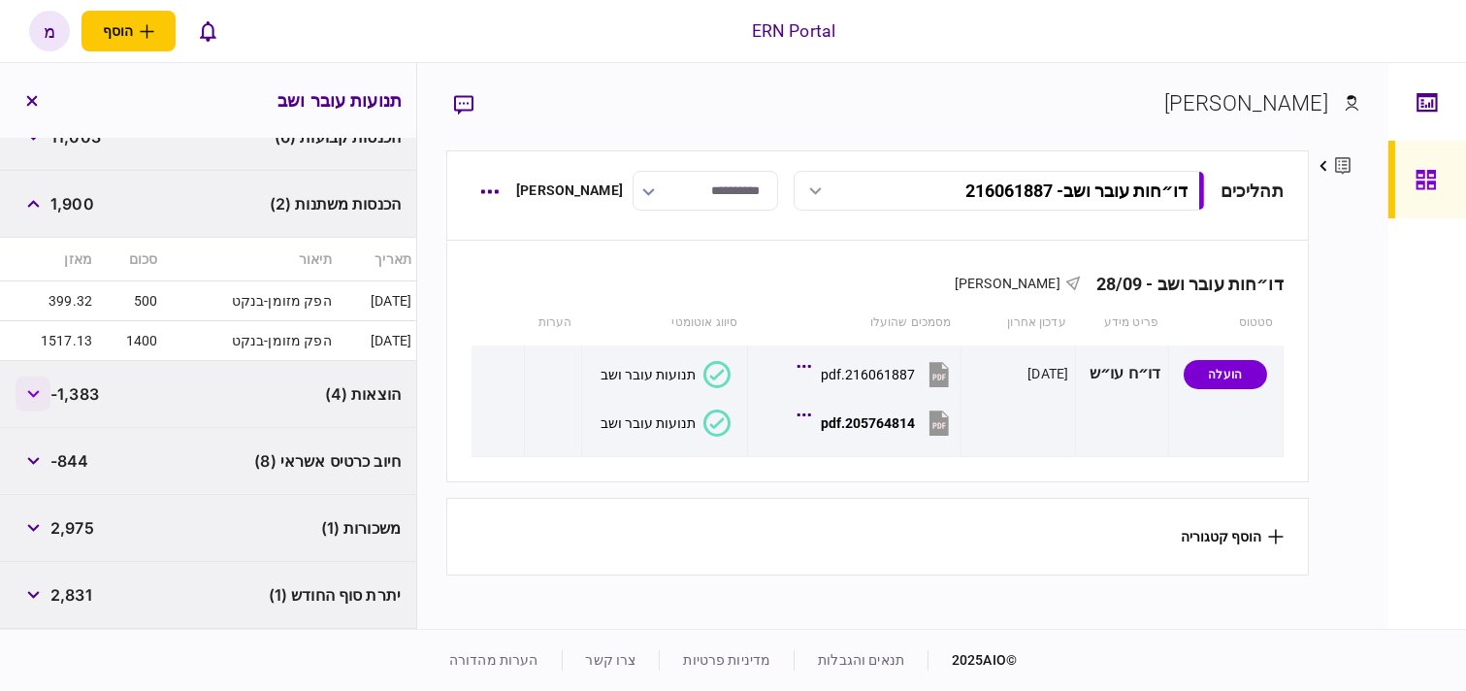
click at [22, 398] on button "button" at bounding box center [33, 393] width 35 height 35
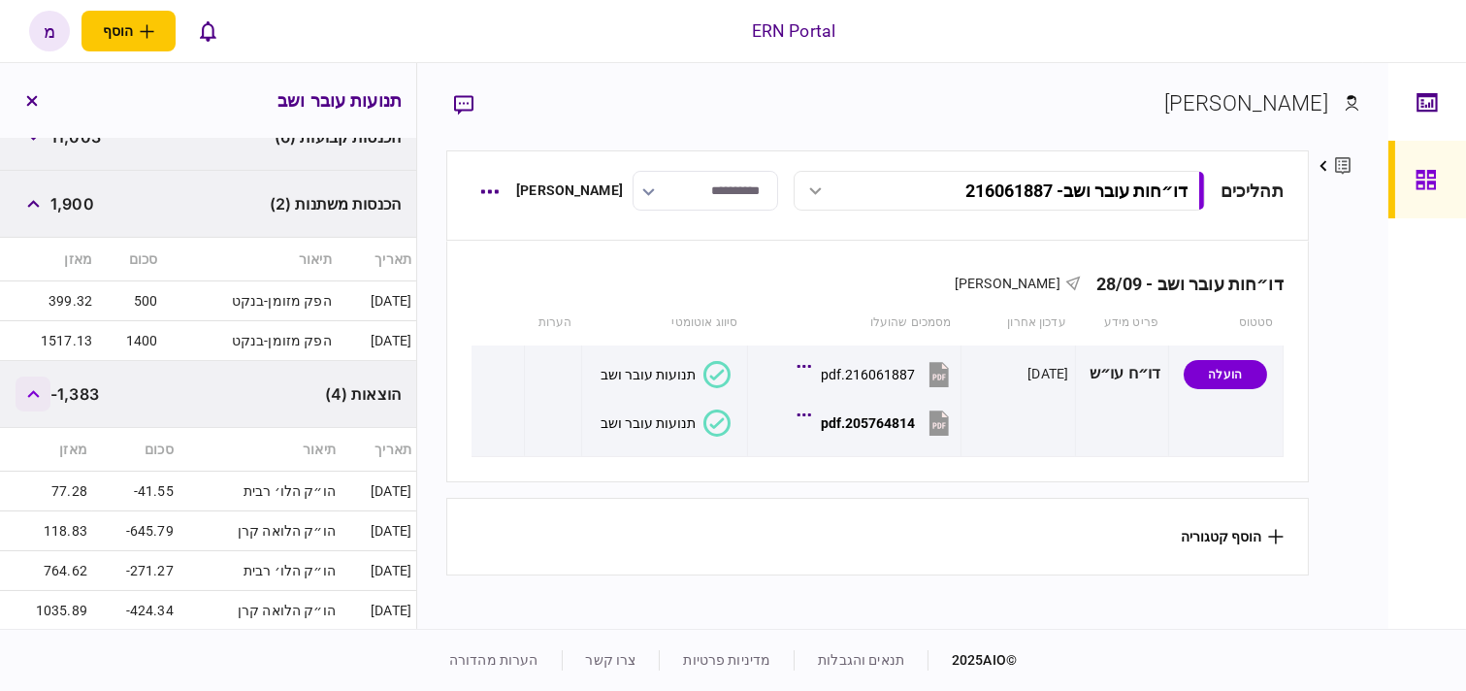
click at [24, 396] on button "button" at bounding box center [33, 393] width 35 height 35
